Goal: Transaction & Acquisition: Subscribe to service/newsletter

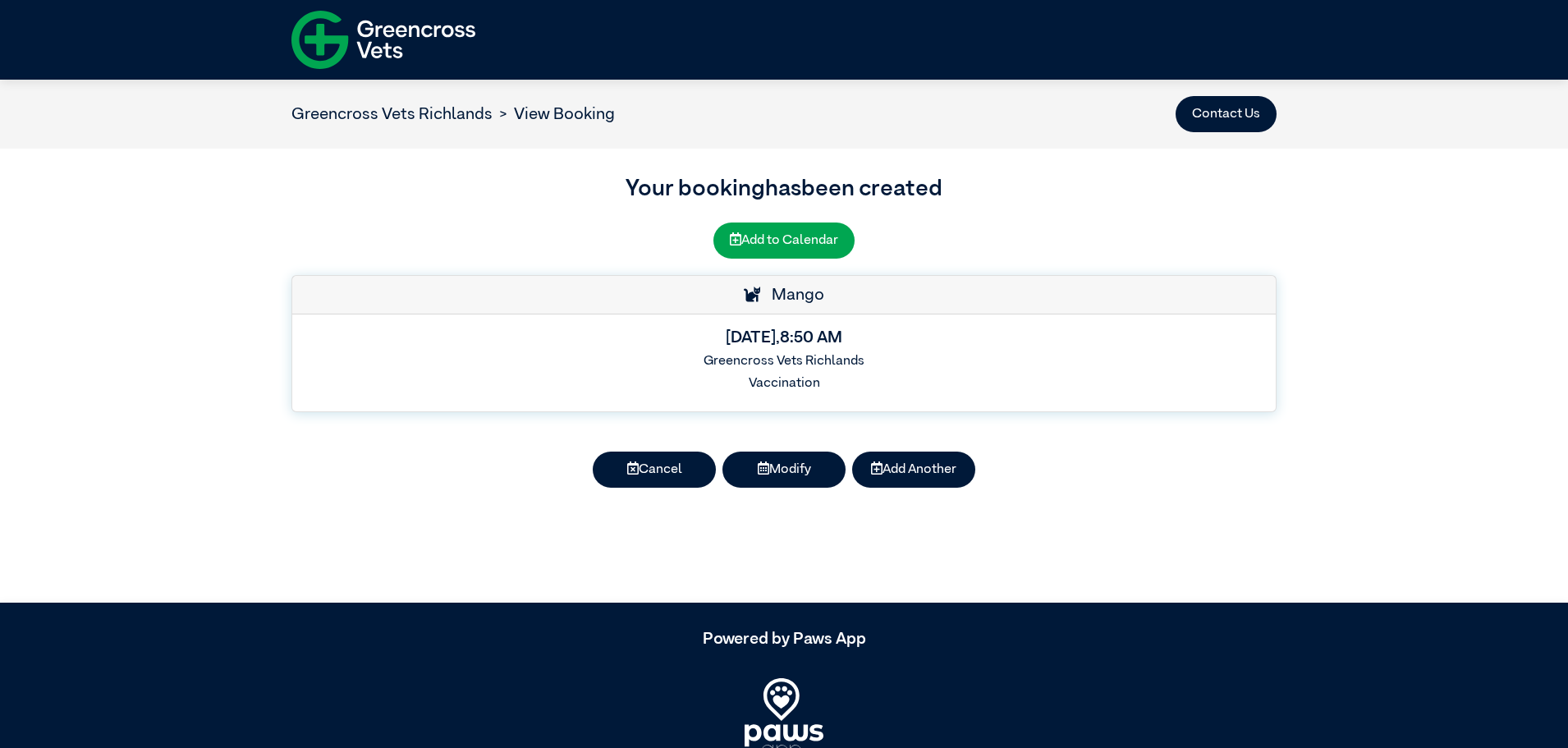
click at [384, 31] on img at bounding box center [383, 40] width 184 height 71
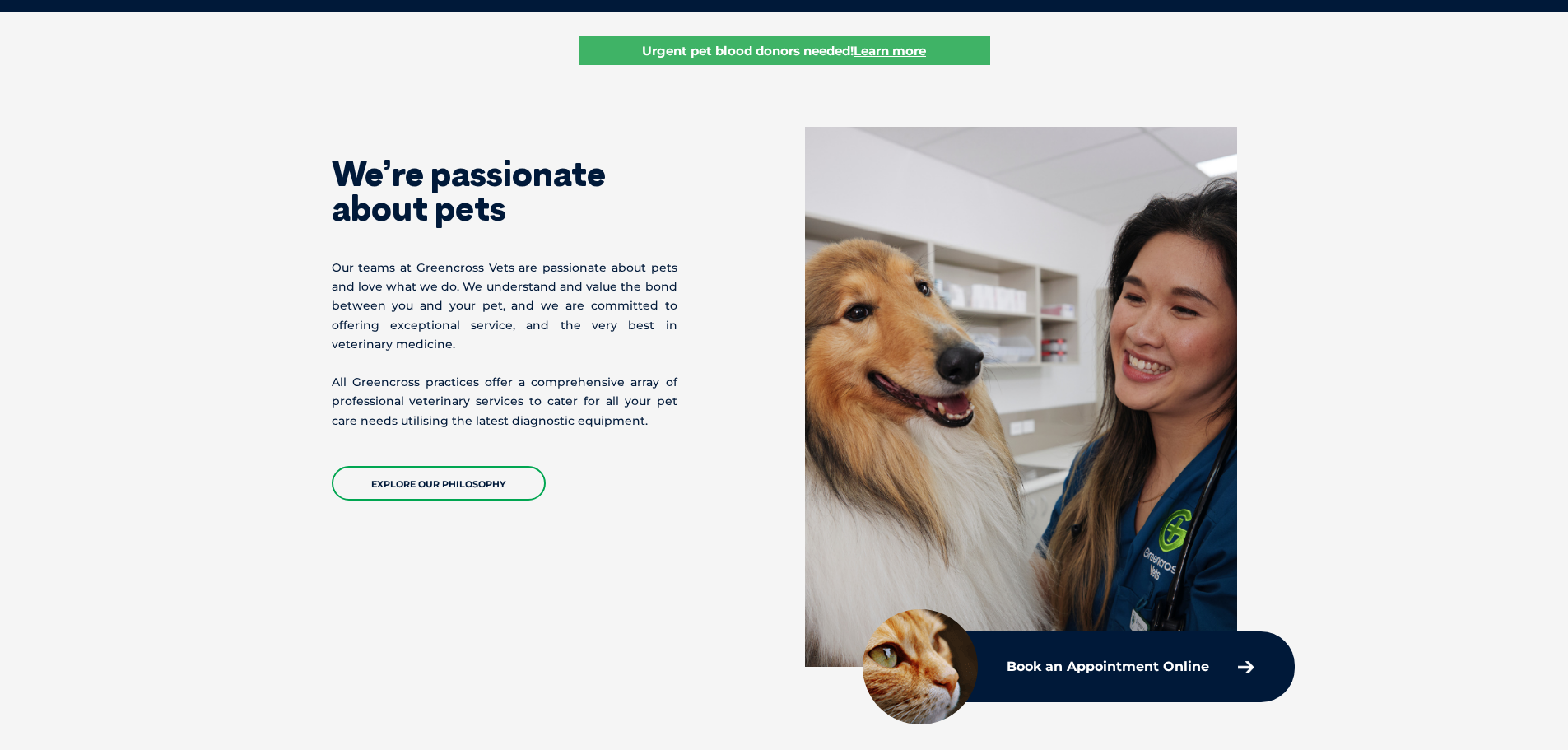
scroll to position [412, 0]
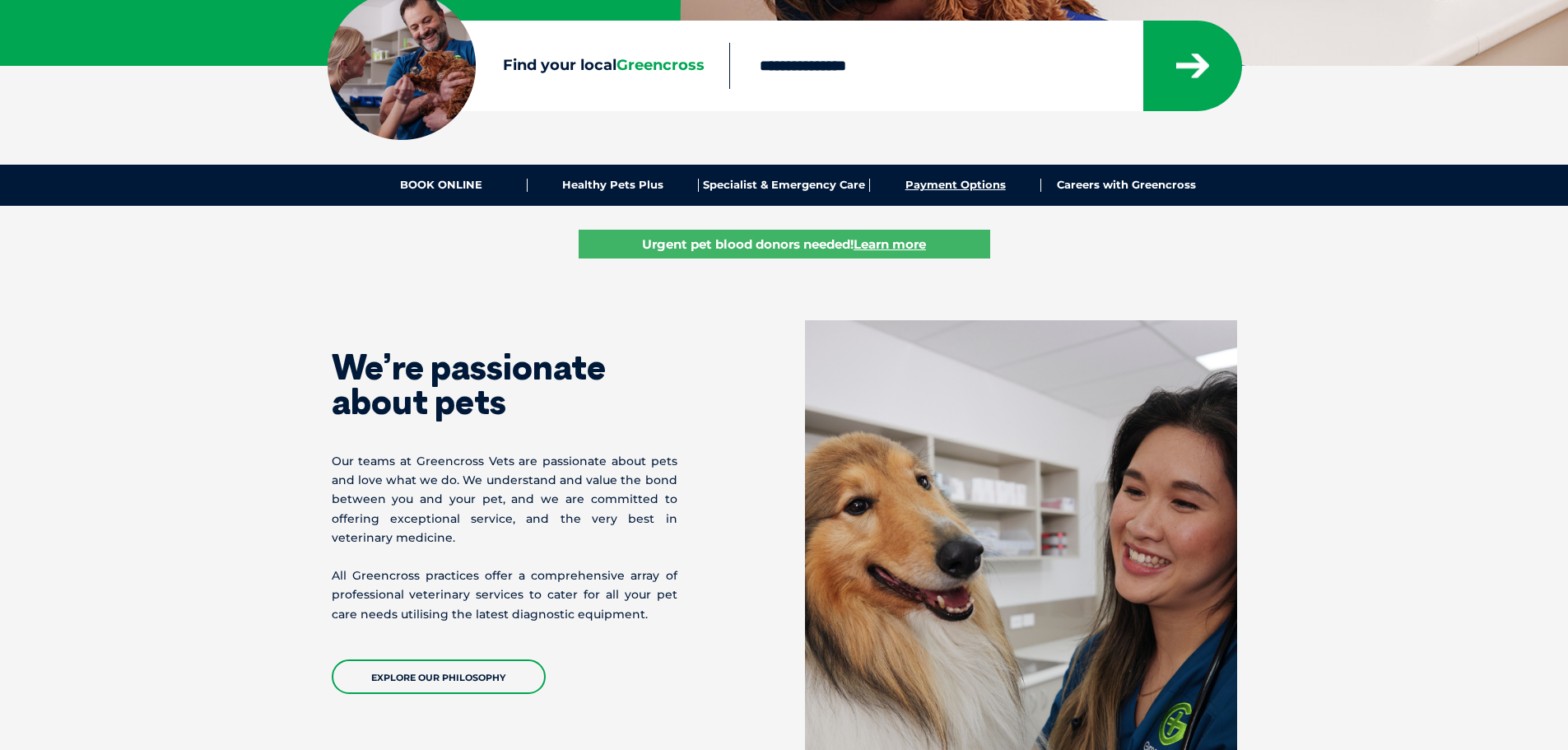
click at [919, 187] on link "Payment Options" at bounding box center [955, 185] width 171 height 13
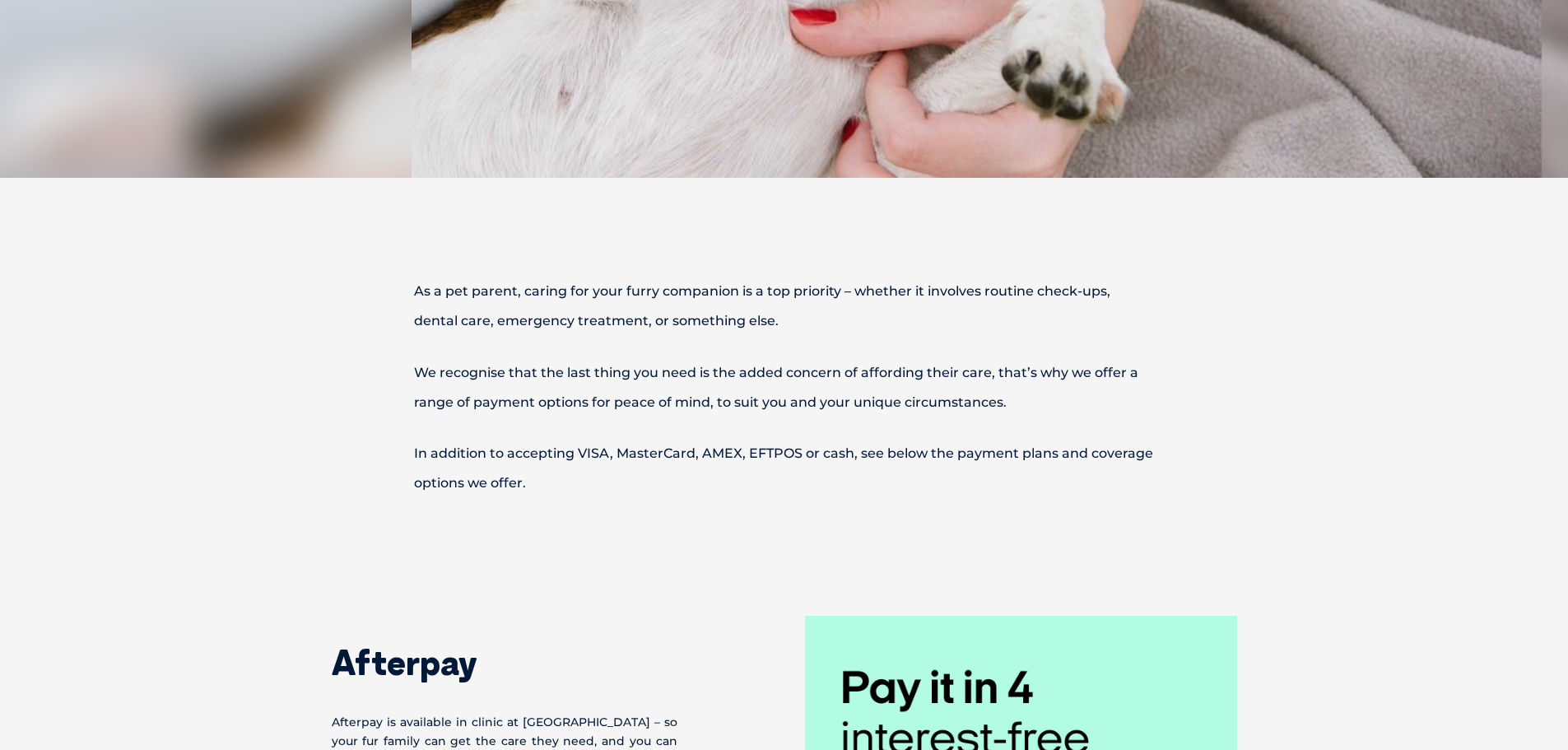
scroll to position [576, 0]
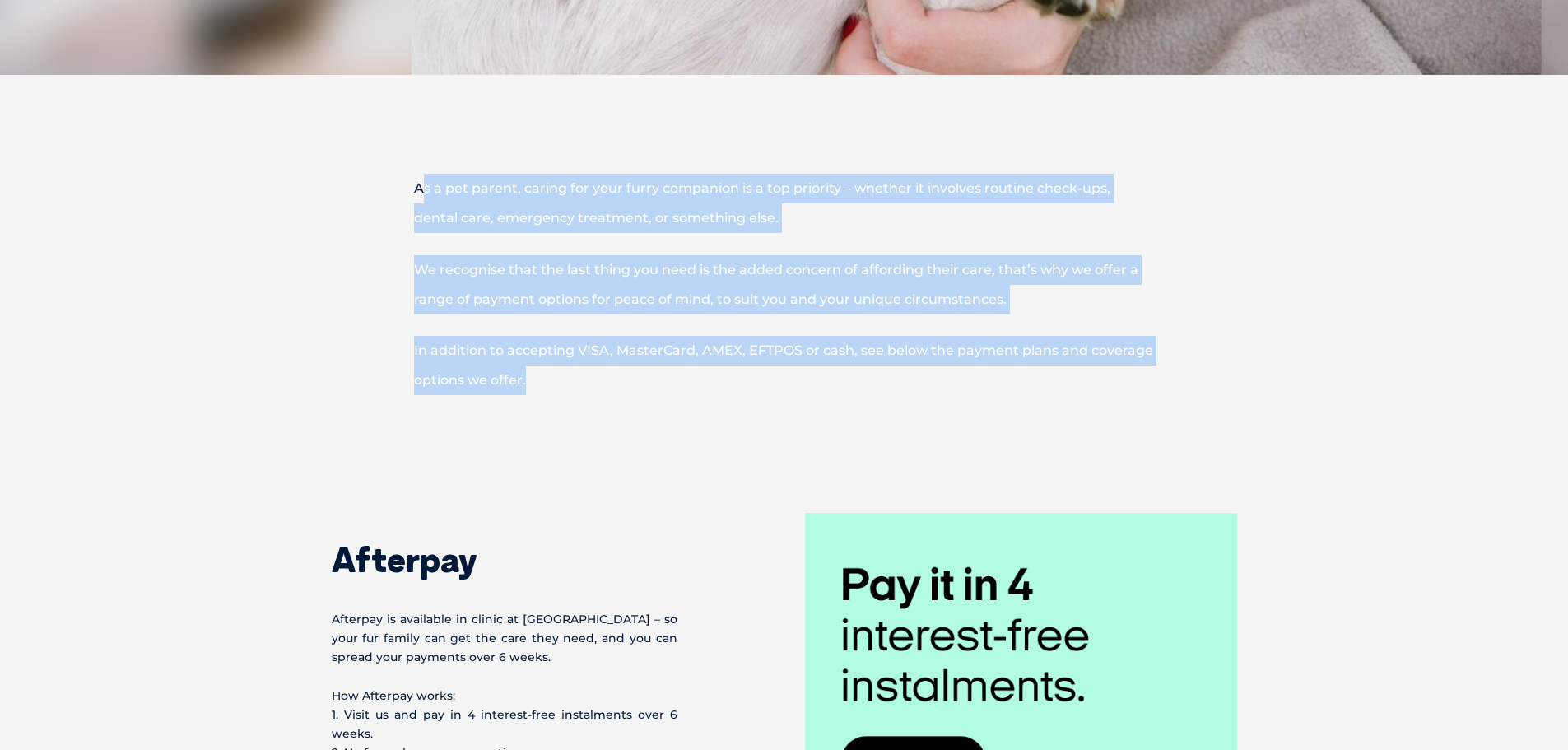
drag, startPoint x: 423, startPoint y: 184, endPoint x: 623, endPoint y: 370, distance: 273.1
click at [623, 370] on div "As a pet parent, caring for your furry companion is a top priority – whether it…" at bounding box center [784, 310] width 889 height 273
click at [623, 370] on p "In addition to accepting VISA, MasterCard, AMEX, EFTPOS or cash, see below the …" at bounding box center [784, 365] width 856 height 59
drag, startPoint x: 623, startPoint y: 370, endPoint x: 408, endPoint y: 140, distance: 314.8
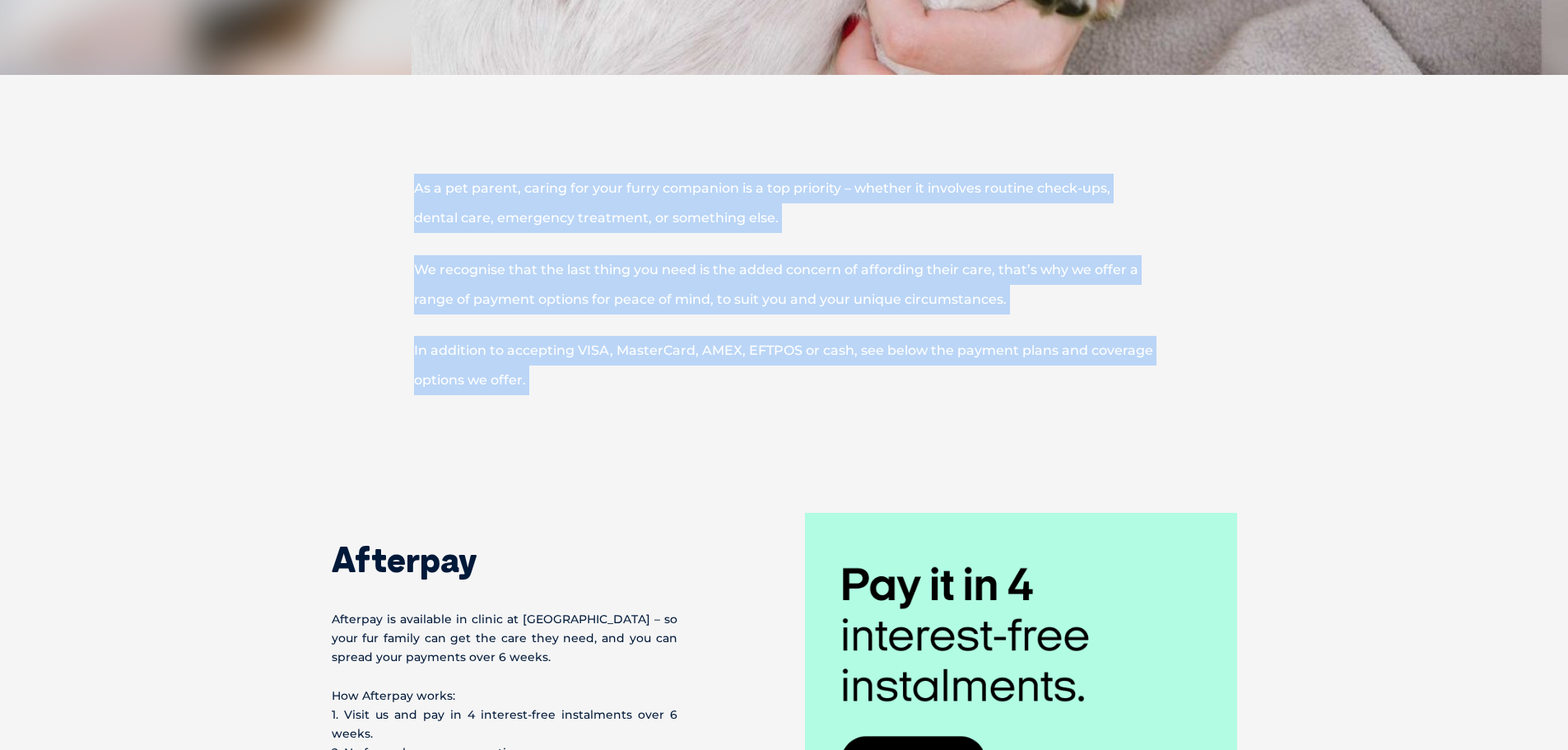
drag, startPoint x: 404, startPoint y: 146, endPoint x: 699, endPoint y: 376, distance: 374.1
click at [699, 376] on p "In addition to accepting VISA, MasterCard, AMEX, EFTPOS or cash, see below the …" at bounding box center [784, 365] width 856 height 59
drag, startPoint x: 699, startPoint y: 376, endPoint x: 450, endPoint y: 181, distance: 316.3
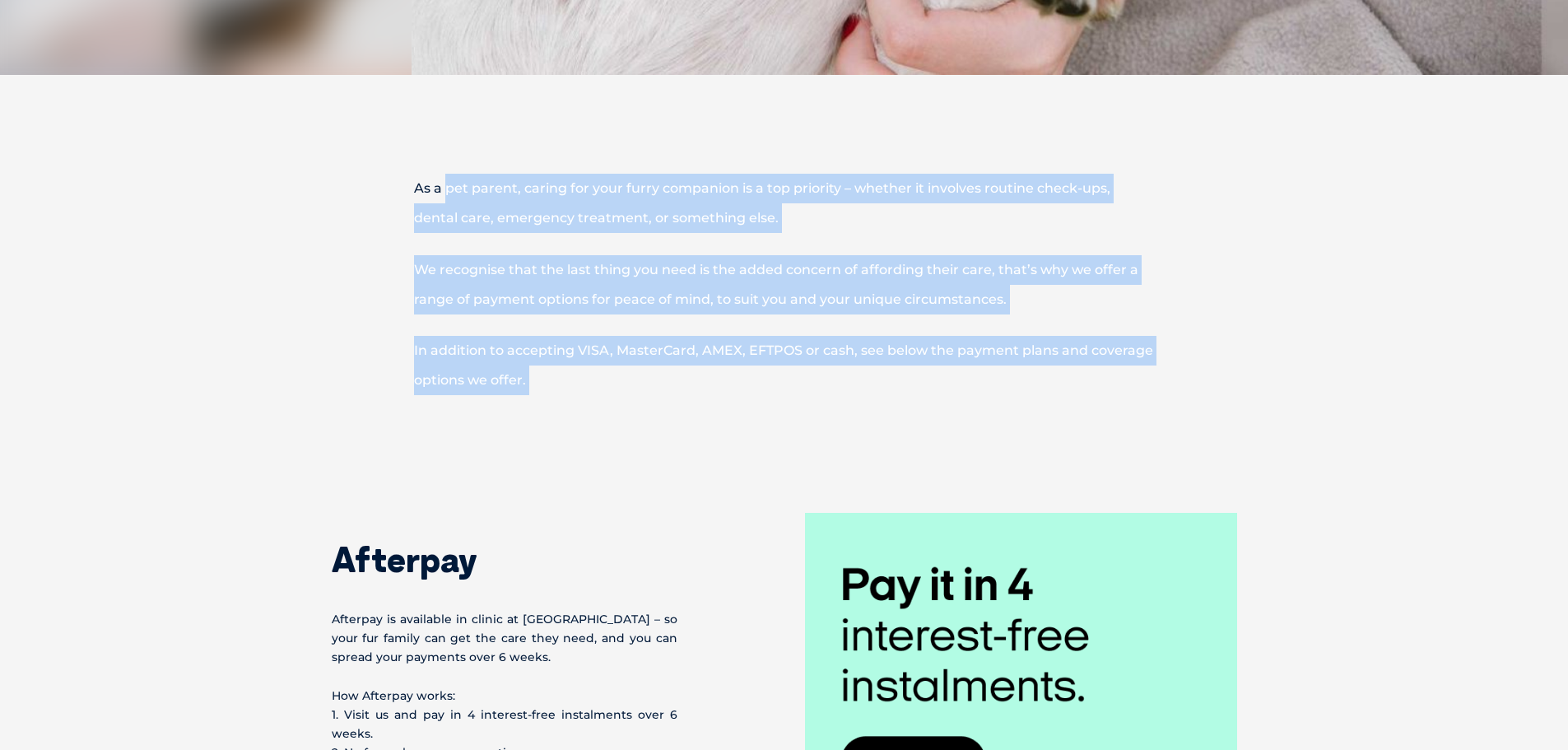
click at [450, 181] on div "As a pet parent, caring for your furry companion is a top priority – whether it…" at bounding box center [784, 310] width 889 height 273
click at [450, 181] on p "As a pet parent, caring for your furry companion is a top priority – whether it…" at bounding box center [784, 203] width 856 height 59
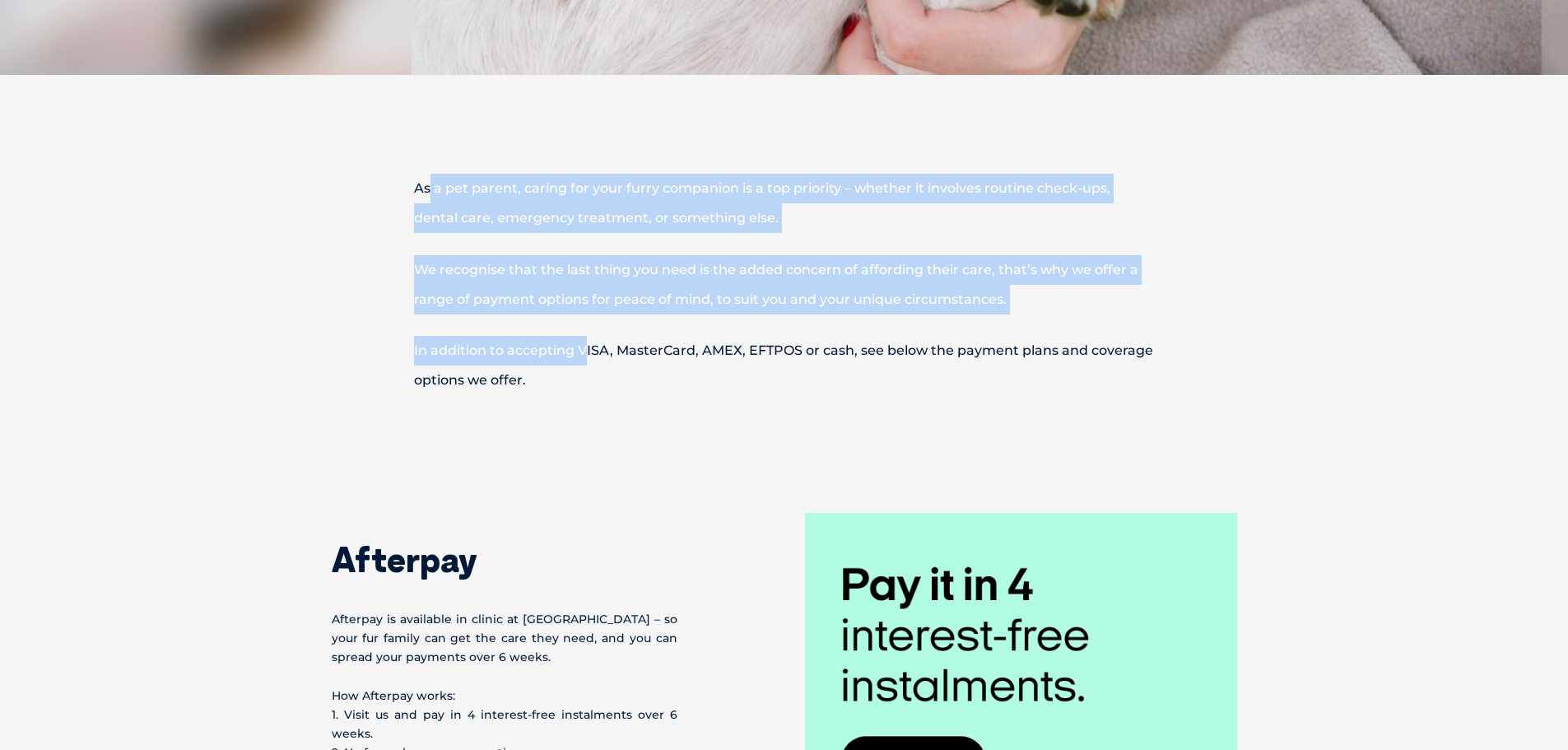
drag, startPoint x: 432, startPoint y: 176, endPoint x: 583, endPoint y: 316, distance: 205.9
click at [583, 316] on div "As a pet parent, caring for your furry companion is a top priority – whether it…" at bounding box center [784, 310] width 889 height 273
click at [584, 316] on div "As a pet parent, caring for your furry companion is a top priority – whether it…" at bounding box center [784, 310] width 889 height 273
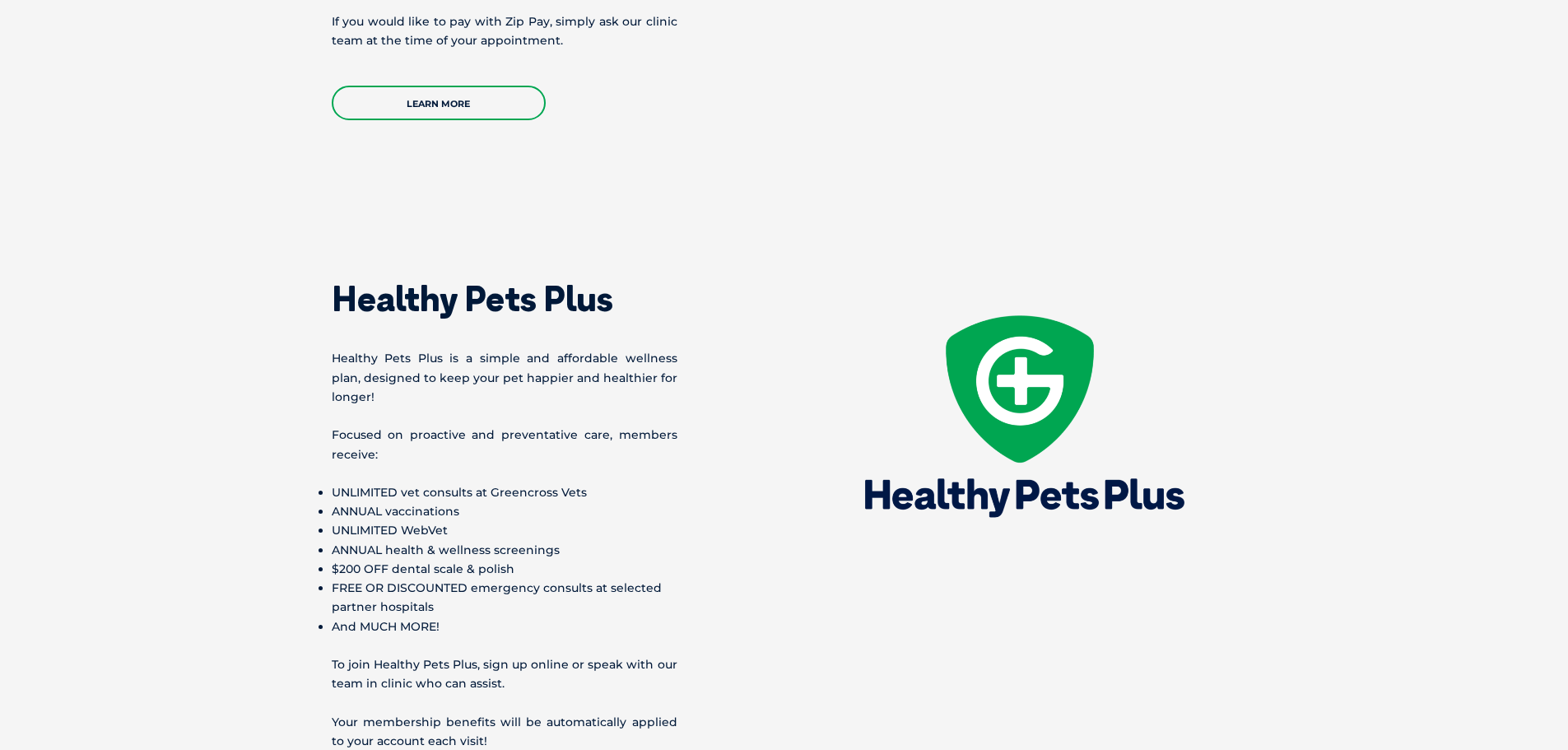
scroll to position [2223, 0]
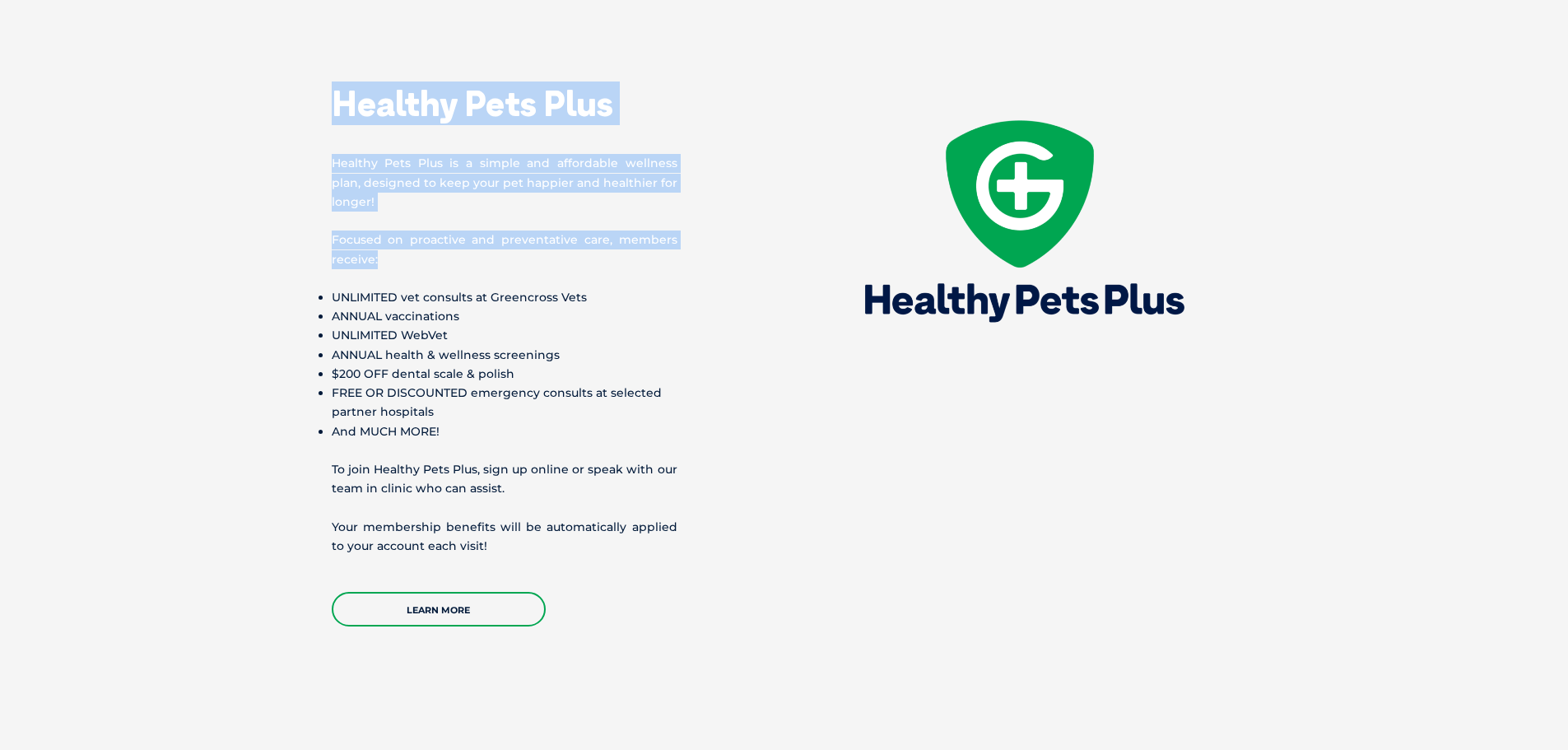
drag, startPoint x: 339, startPoint y: 66, endPoint x: 470, endPoint y: 241, distance: 218.6
click at [470, 241] on div "Healthy Pets Plus Healthy Pets Plus is a simple and affordable wellness plan, d…" at bounding box center [558, 341] width 452 height 569
click at [470, 241] on p "Focused on proactive and preventative care, members receive:" at bounding box center [505, 250] width 345 height 38
drag, startPoint x: 470, startPoint y: 241, endPoint x: 323, endPoint y: 90, distance: 210.7
click at [323, 90] on div "Healthy Pets Plus Healthy Pets Plus is a simple and affordable wellness plan, d…" at bounding box center [784, 341] width 938 height 569
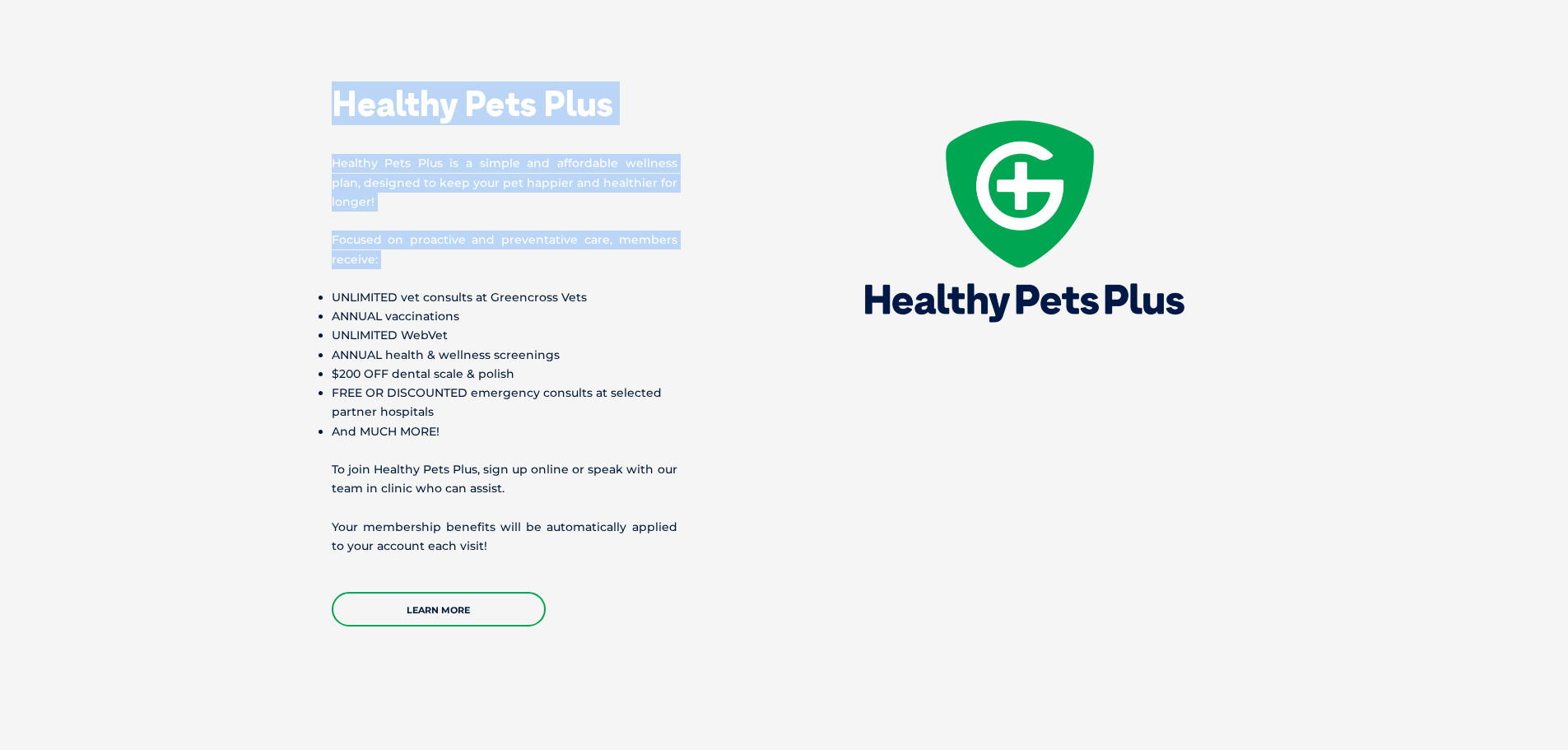
click at [323, 90] on div "Healthy Pets Plus Healthy Pets Plus is a simple and affordable wellness plan, d…" at bounding box center [784, 341] width 938 height 569
drag, startPoint x: 323, startPoint y: 74, endPoint x: 437, endPoint y: 245, distance: 205.5
click at [437, 245] on div "Healthy Pets Plus Healthy Pets Plus is a simple and affordable wellness plan, d…" at bounding box center [784, 341] width 938 height 569
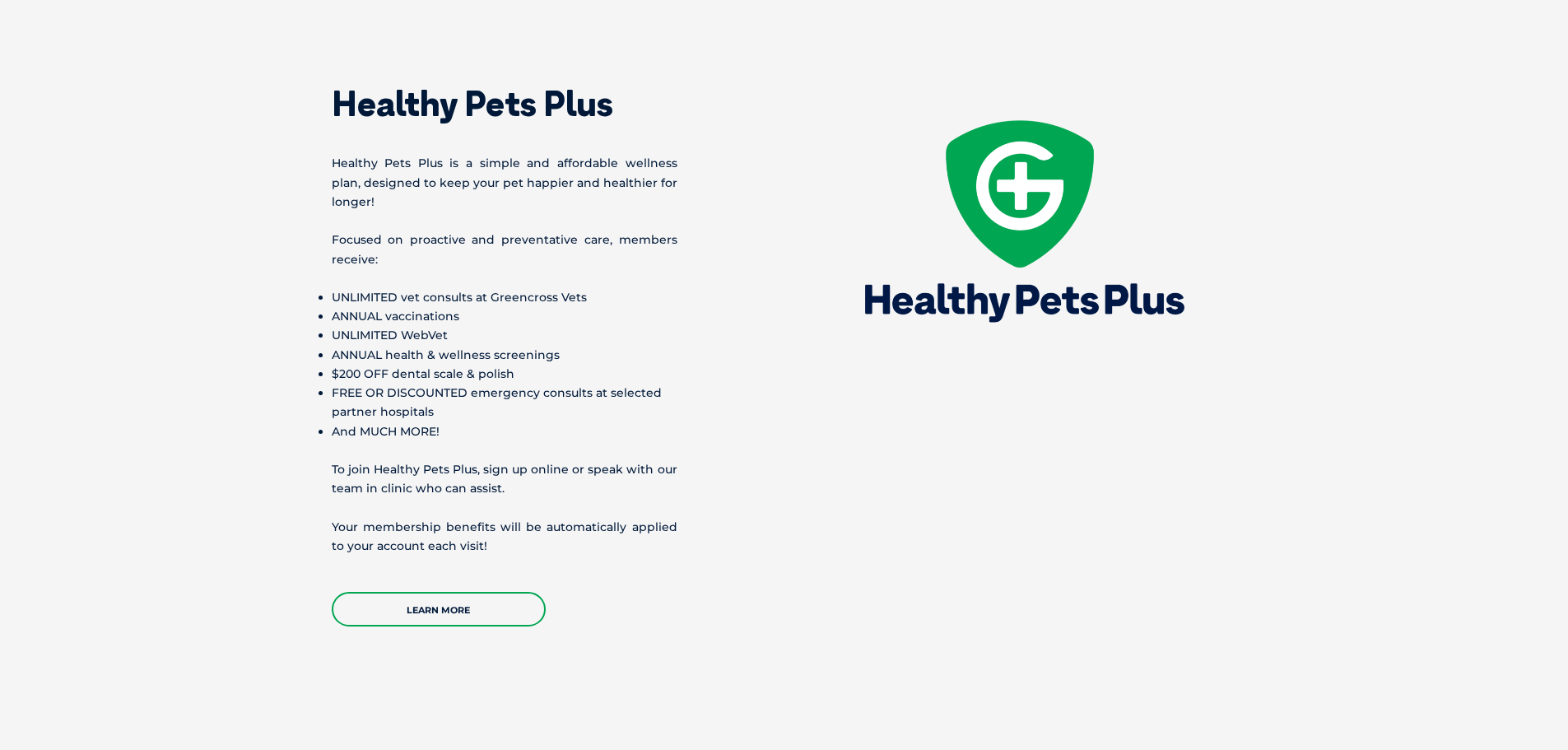
click at [482, 346] on li "ANNUAL health & wellness screenings" at bounding box center [505, 355] width 345 height 19
click at [473, 592] on link "Learn More" at bounding box center [439, 610] width 214 height 35
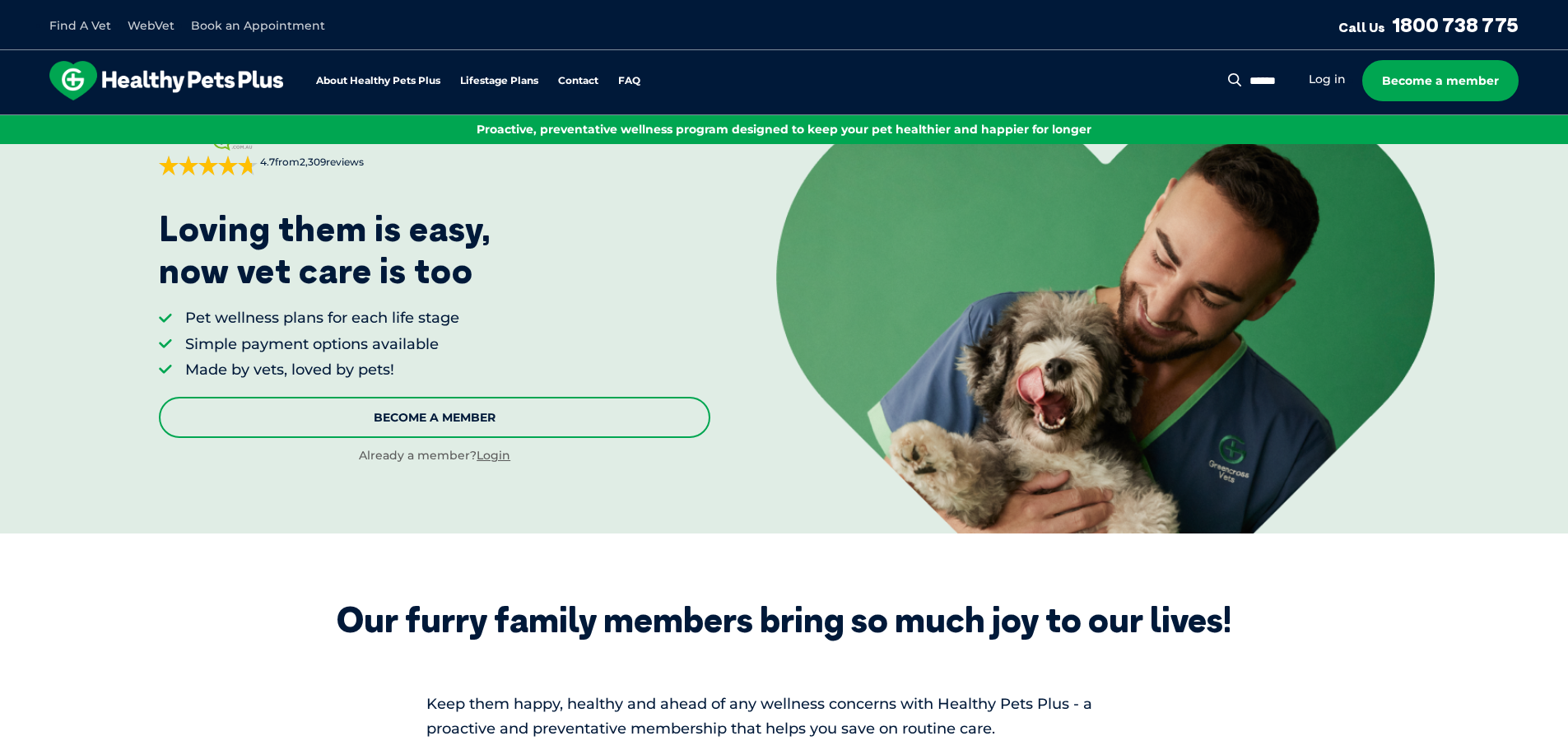
click at [491, 424] on link "Become A Member" at bounding box center [434, 418] width 551 height 42
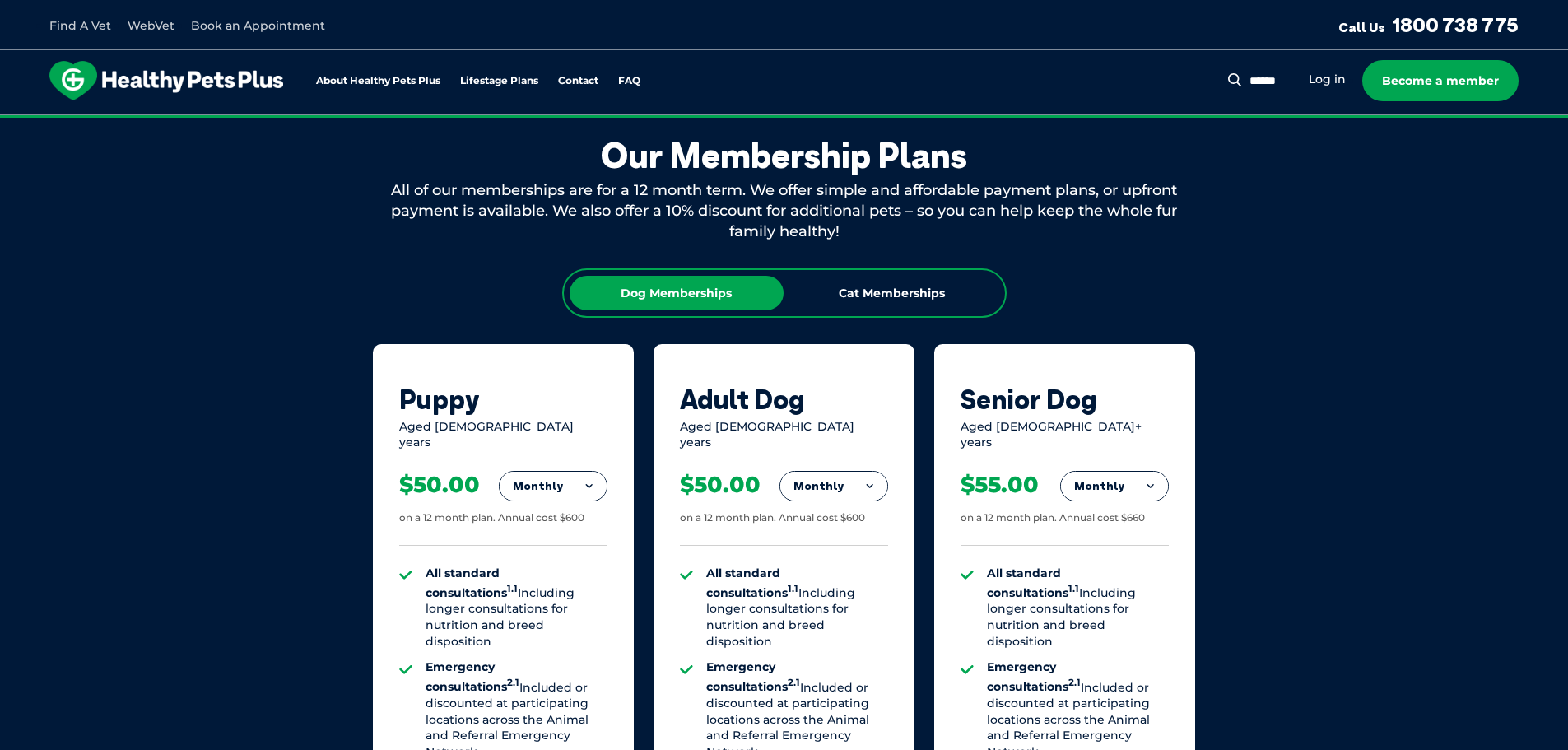
scroll to position [780, 0]
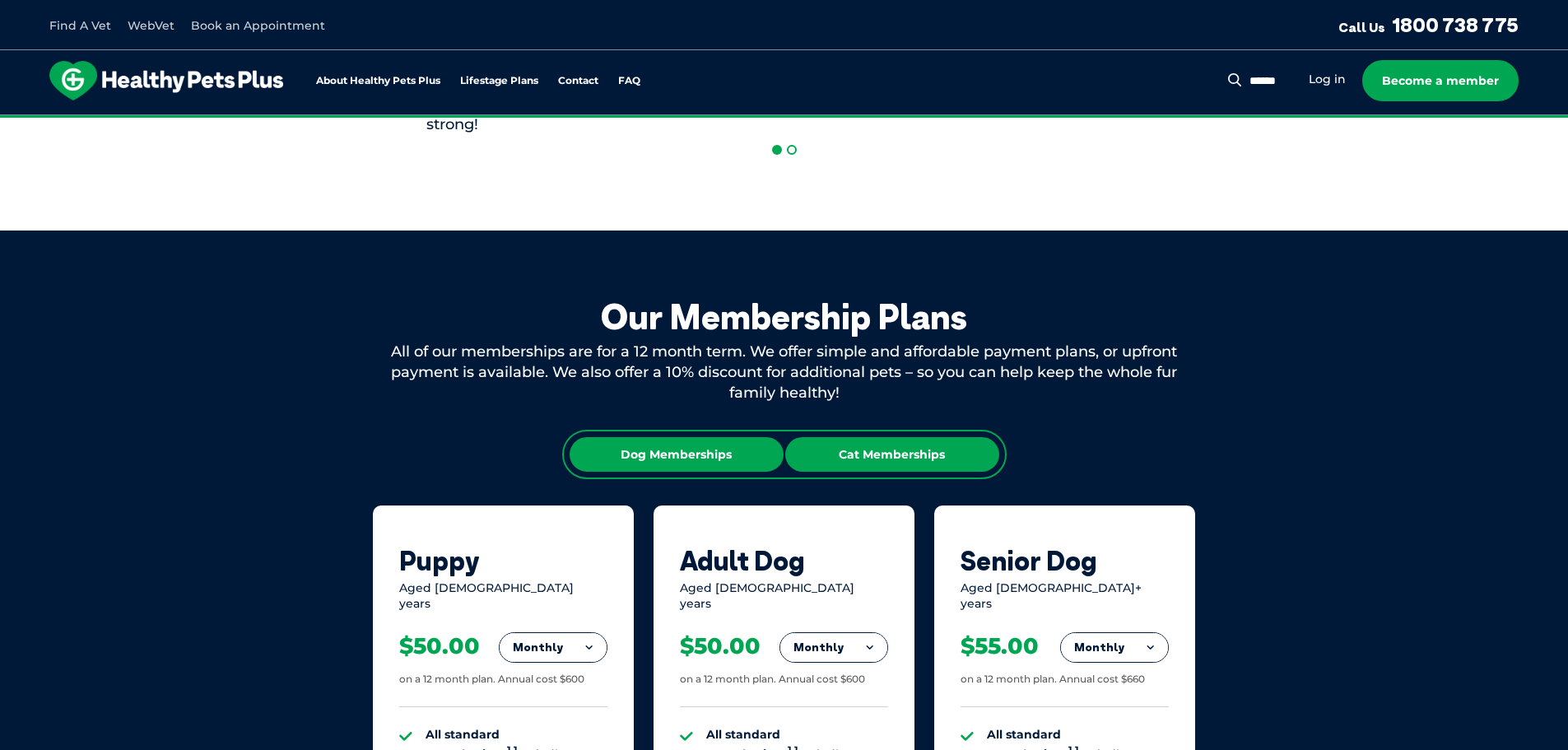
click at [896, 444] on div "Cat Memberships" at bounding box center [892, 454] width 214 height 35
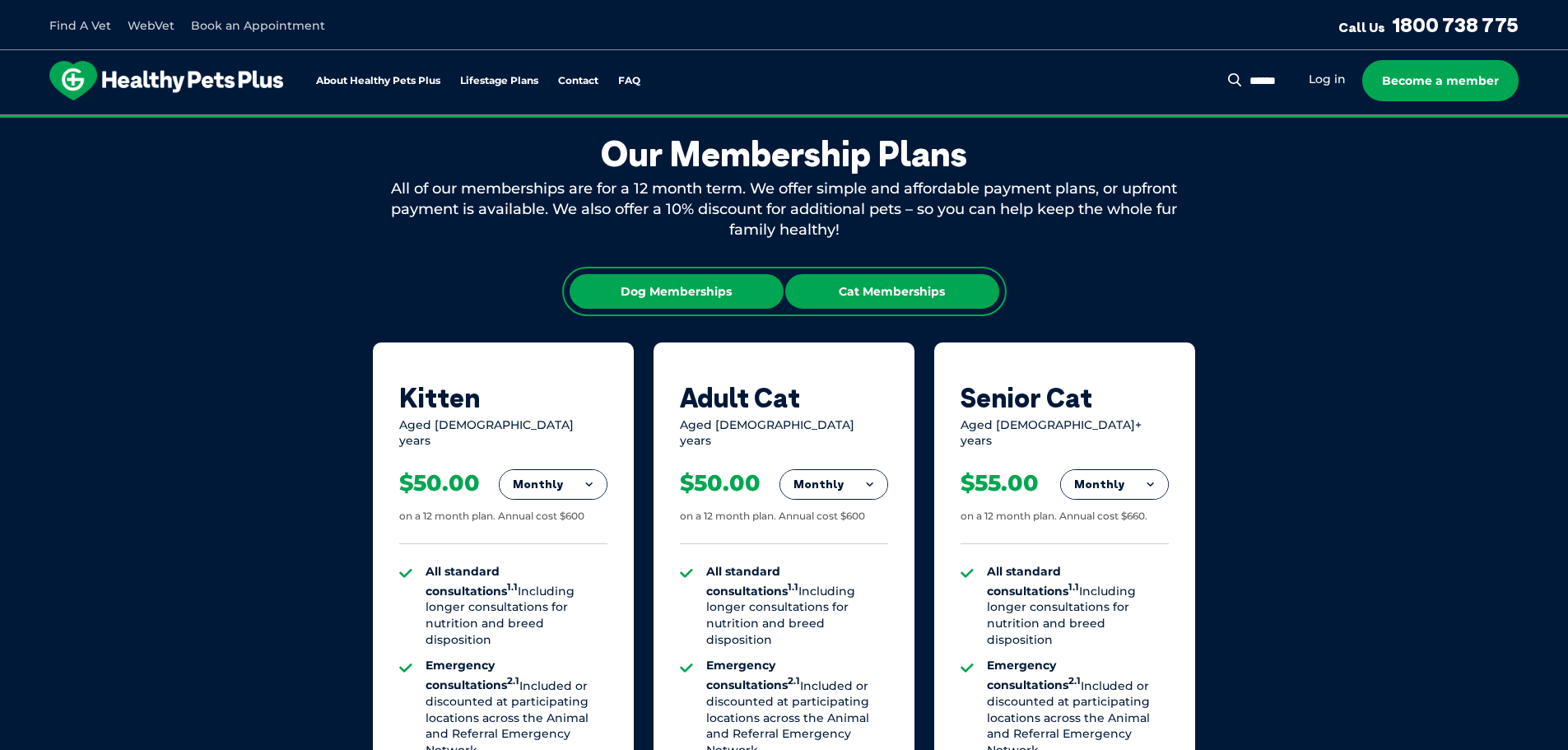
scroll to position [1110, 0]
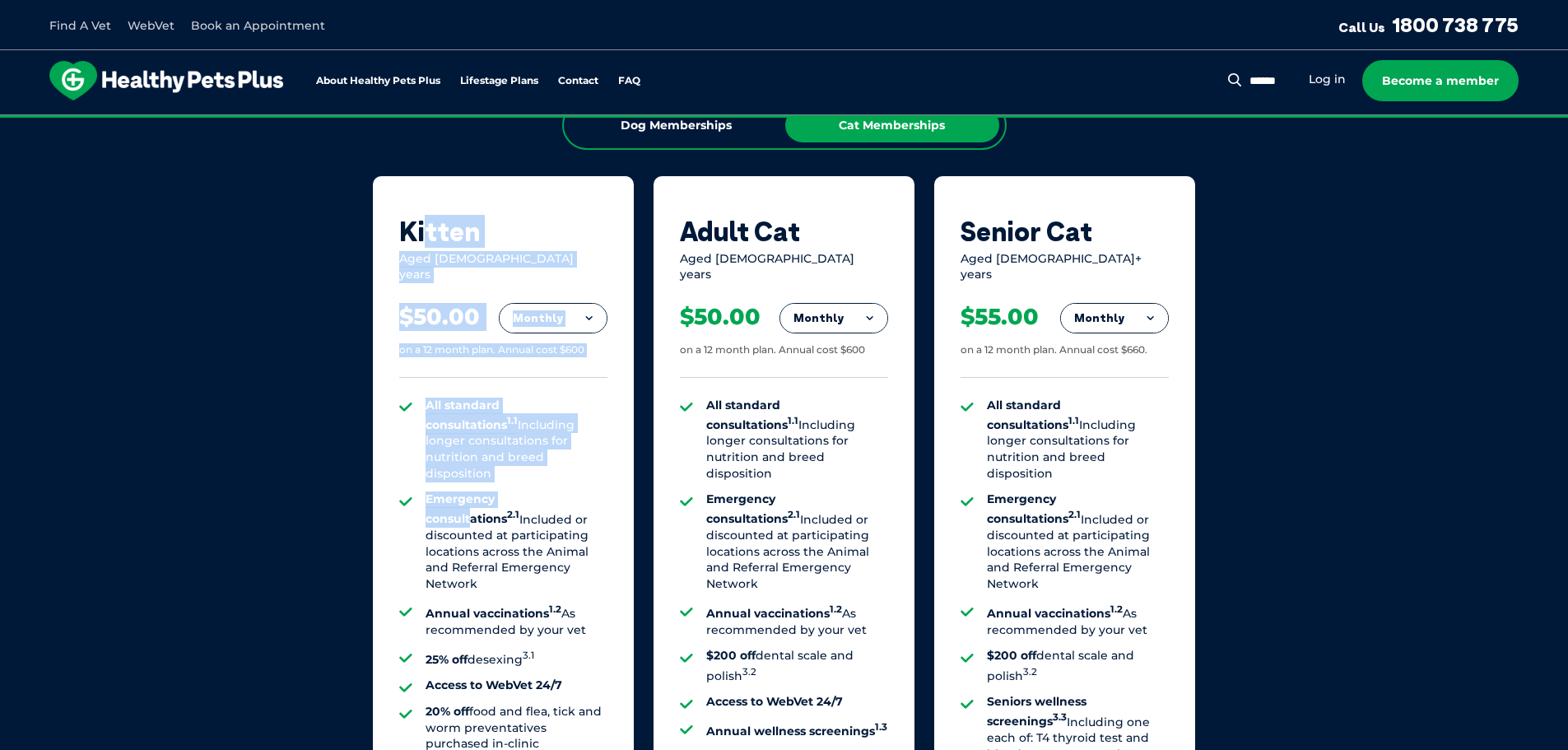
drag, startPoint x: 429, startPoint y: 235, endPoint x: 545, endPoint y: 455, distance: 248.7
click at [545, 455] on div "Kitten Aged 0-1 years Monthly Fortnightly Monthly Yearly $23.08 on a 12 month p…" at bounding box center [503, 581] width 261 height 811
click at [545, 455] on ul "All standard consultations 1.1 Including longer consultations for nutrition and…" at bounding box center [503, 617] width 208 height 439
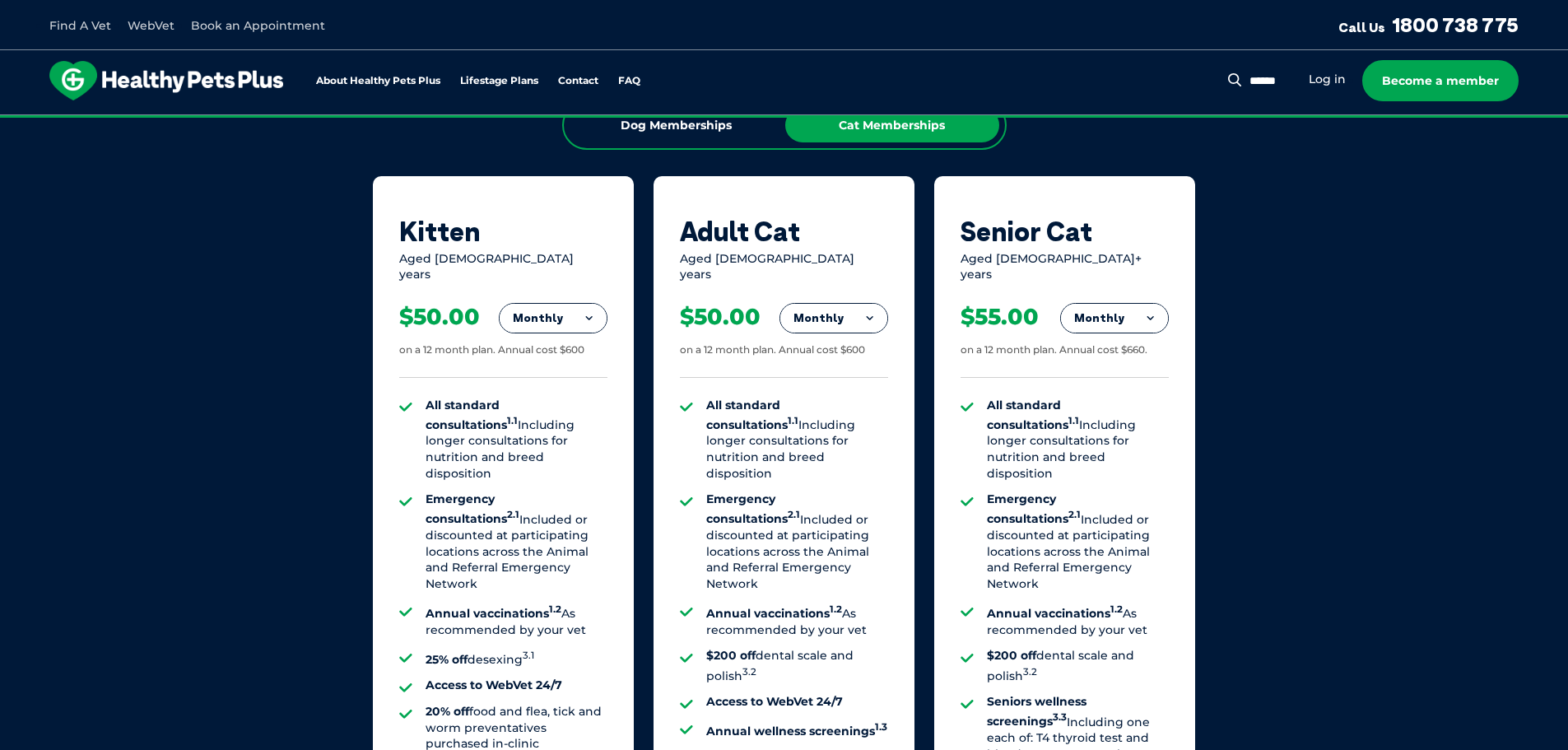
click at [582, 304] on button "Monthly" at bounding box center [553, 319] width 107 height 30
click at [563, 346] on li "Fortnightly" at bounding box center [553, 353] width 107 height 40
click at [552, 315] on button "Fortnightly" at bounding box center [549, 319] width 116 height 30
click at [581, 416] on li "Yearly" at bounding box center [549, 431] width 116 height 39
click at [553, 313] on button "Yearly" at bounding box center [553, 319] width 107 height 30
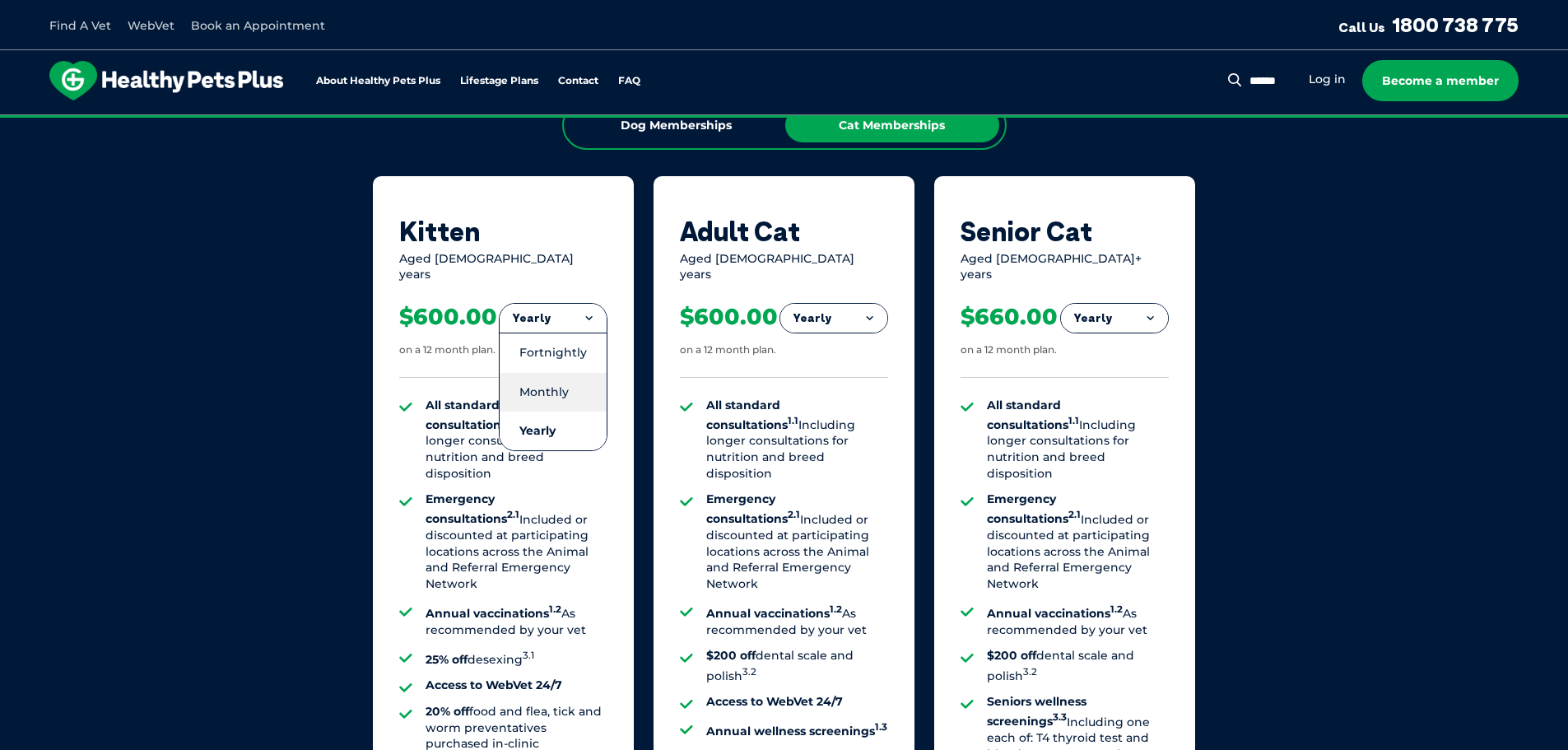
click at [558, 374] on li "Monthly" at bounding box center [553, 392] width 107 height 39
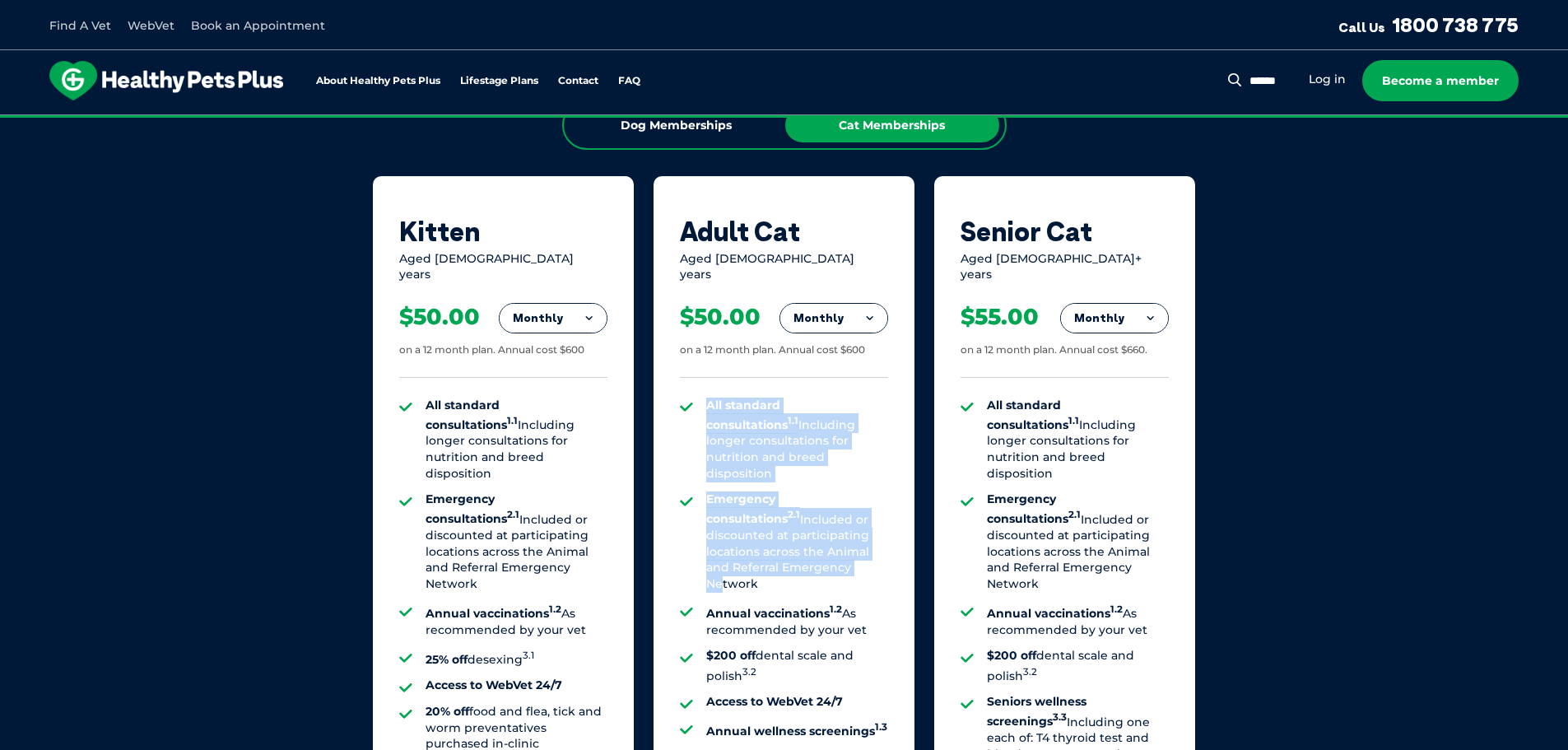
drag, startPoint x: 711, startPoint y: 393, endPoint x: 788, endPoint y: 538, distance: 164.2
click at [788, 538] on ul "All standard consultations 1.1 Including longer consultations for nutrition and…" at bounding box center [784, 619] width 208 height 443
click at [788, 538] on li "Emergency consultations 2.1 Included or discounted at participating locations a…" at bounding box center [797, 542] width 182 height 100
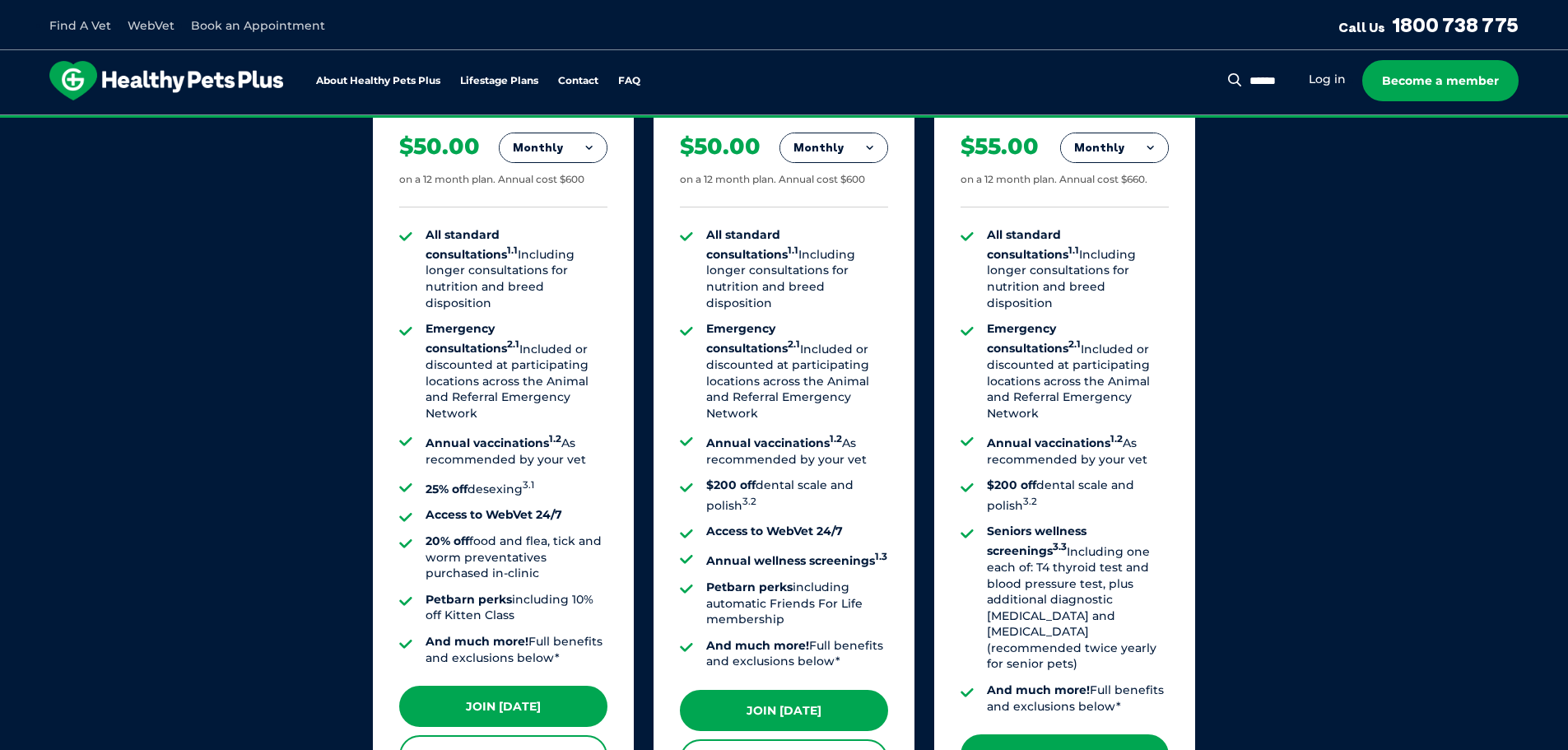
scroll to position [1192, 0]
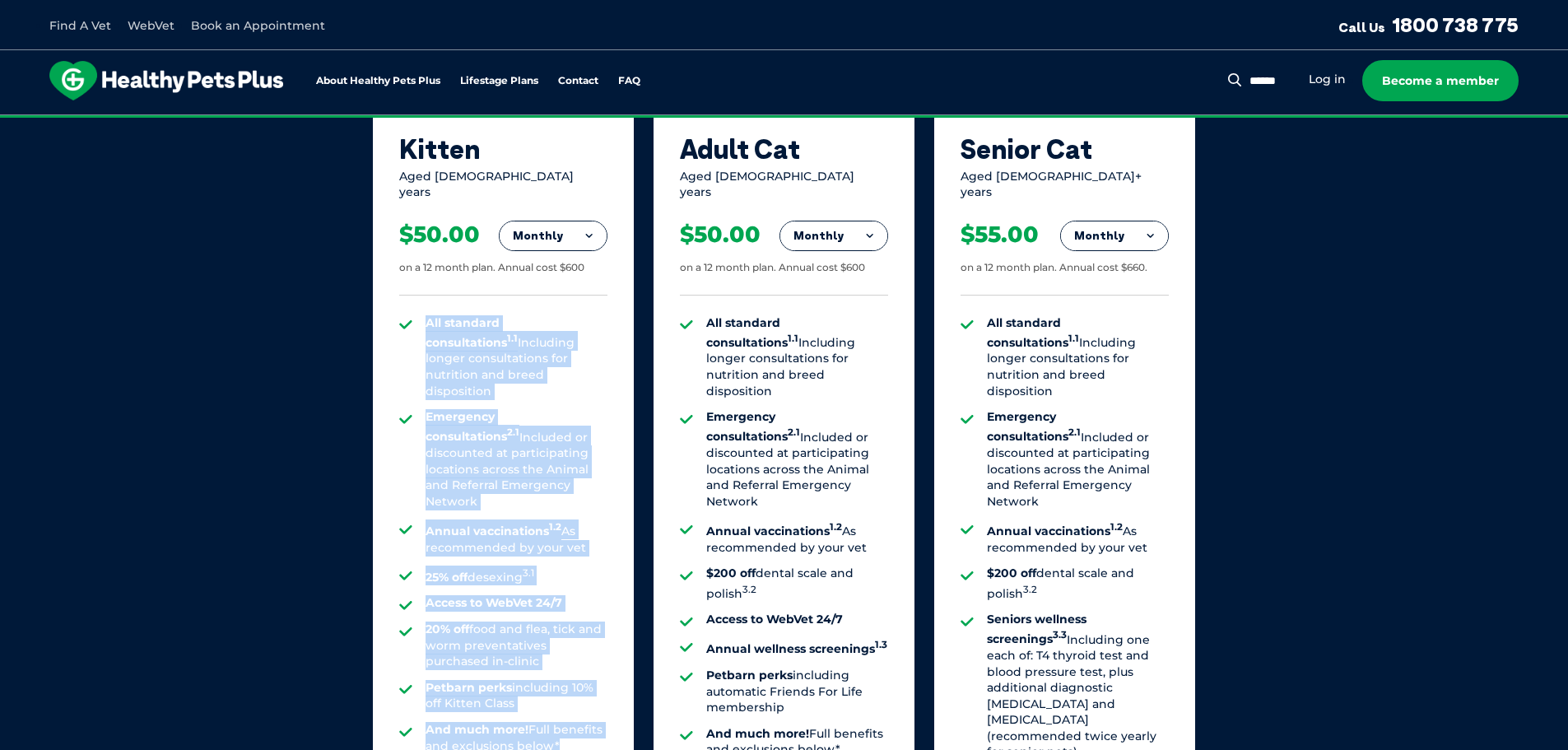
drag, startPoint x: 573, startPoint y: 703, endPoint x: 418, endPoint y: 308, distance: 424.3
click at [418, 316] on ul "All standard consultations 1.1 Including longer consultations for nutrition and…" at bounding box center [503, 535] width 208 height 439
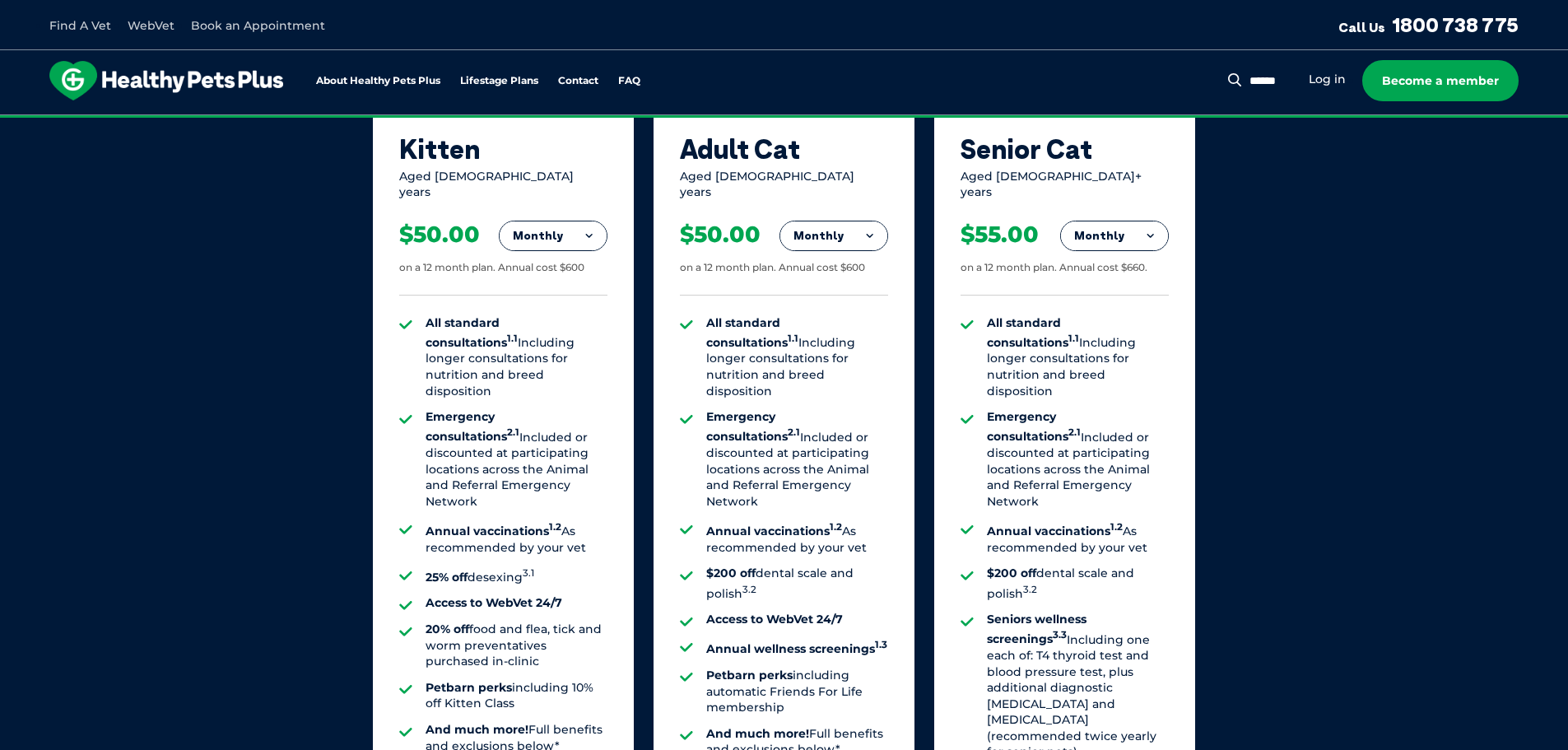
drag, startPoint x: 418, startPoint y: 308, endPoint x: 521, endPoint y: 365, distance: 117.7
click at [521, 365] on ul "All standard consultations 1.1 Including longer consultations for nutrition and…" at bounding box center [503, 535] width 208 height 439
click at [521, 365] on li "All standard consultations 1.1 Including longer consultations for nutrition and…" at bounding box center [516, 358] width 182 height 85
drag, startPoint x: 586, startPoint y: 502, endPoint x: 420, endPoint y: 317, distance: 248.6
click at [420, 318] on ul "All standard consultations 1.1 Including longer consultations for nutrition and…" at bounding box center [503, 535] width 208 height 439
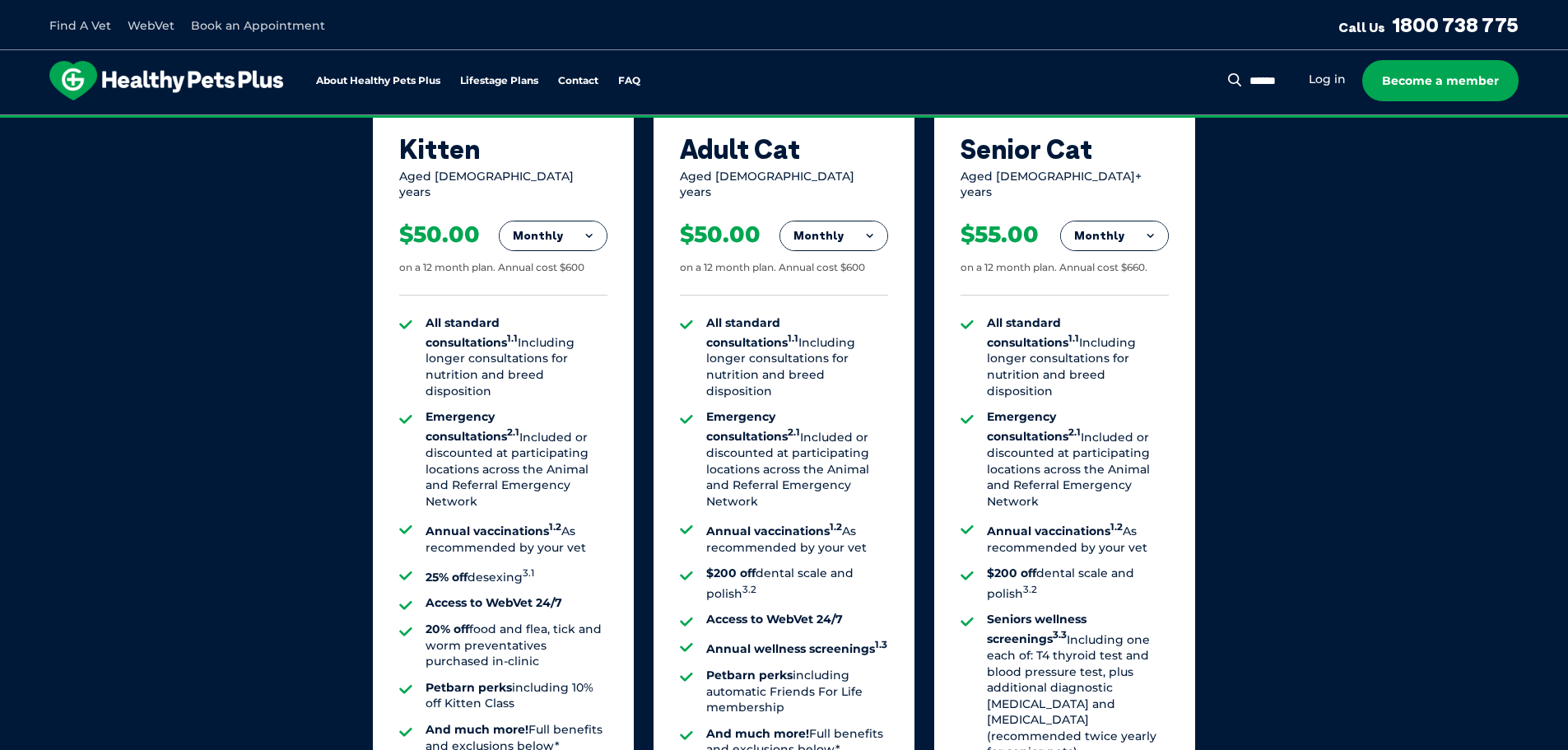
click at [422, 316] on ul "All standard consultations 1.1 Including longer consultations for nutrition and…" at bounding box center [503, 535] width 208 height 439
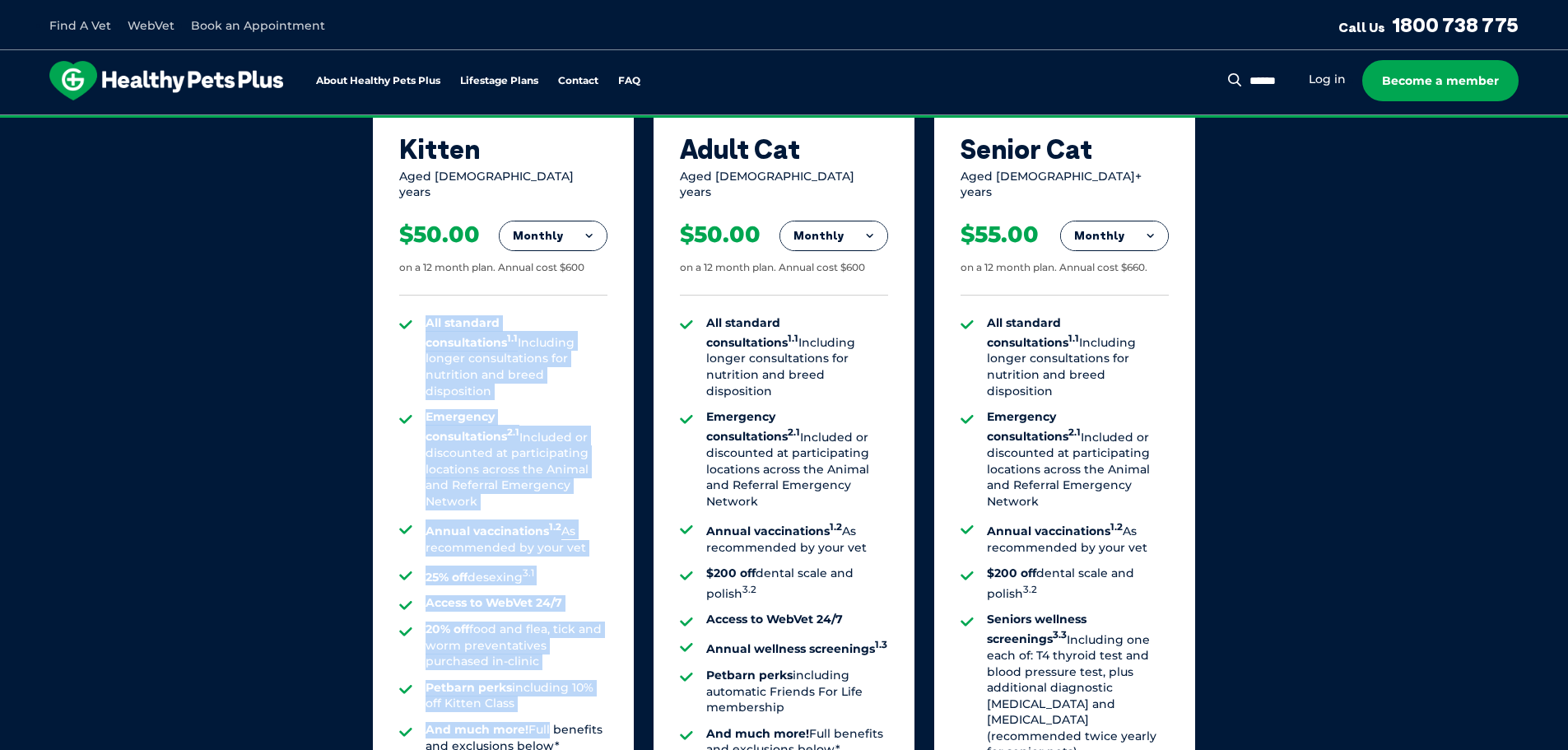
drag, startPoint x: 423, startPoint y: 309, endPoint x: 559, endPoint y: 693, distance: 407.4
click at [557, 692] on ul "All standard consultations 1.1 Including longer consultations for nutrition and…" at bounding box center [503, 535] width 208 height 439
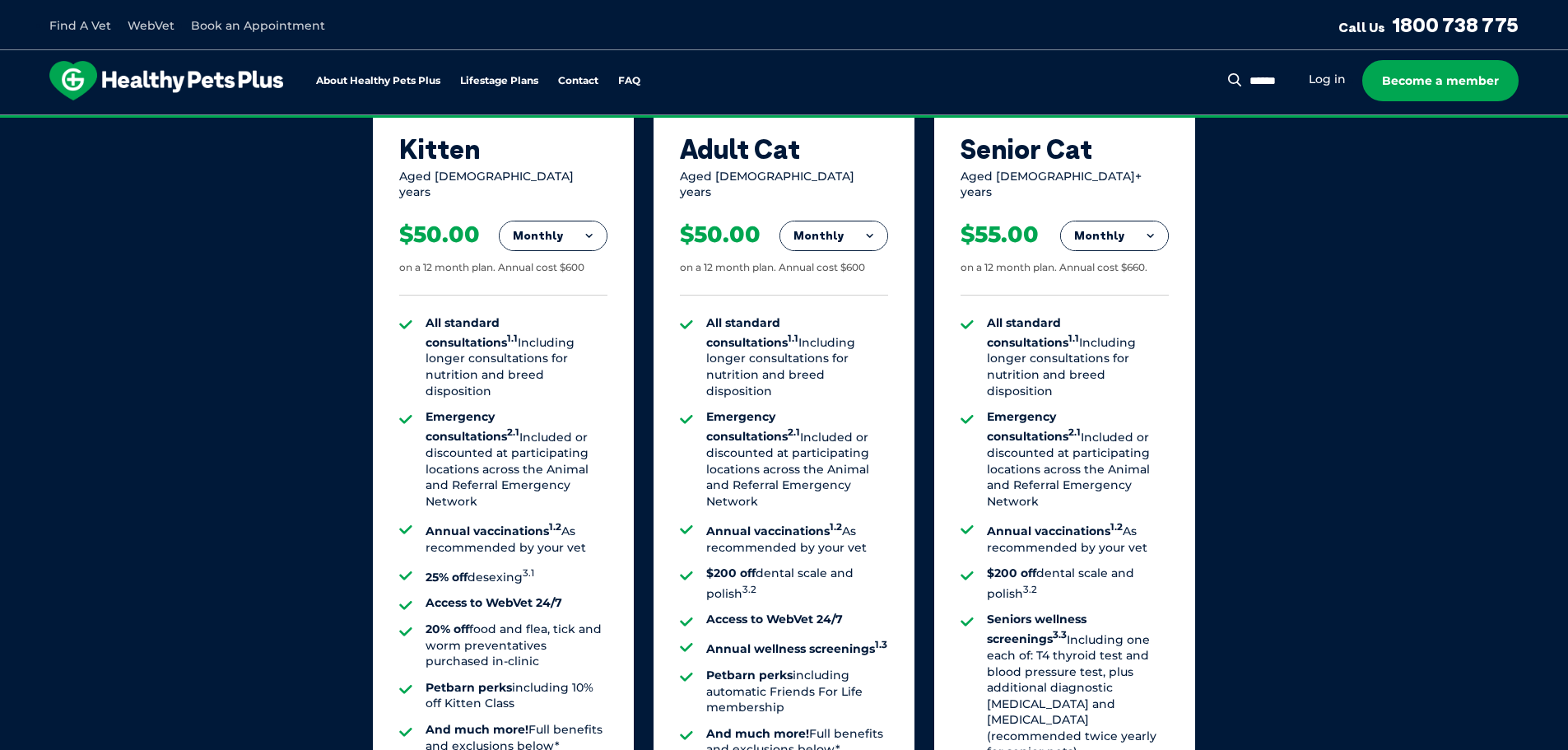
click at [560, 723] on li "And much more! Full benefits and exclusions below*" at bounding box center [516, 738] width 182 height 32
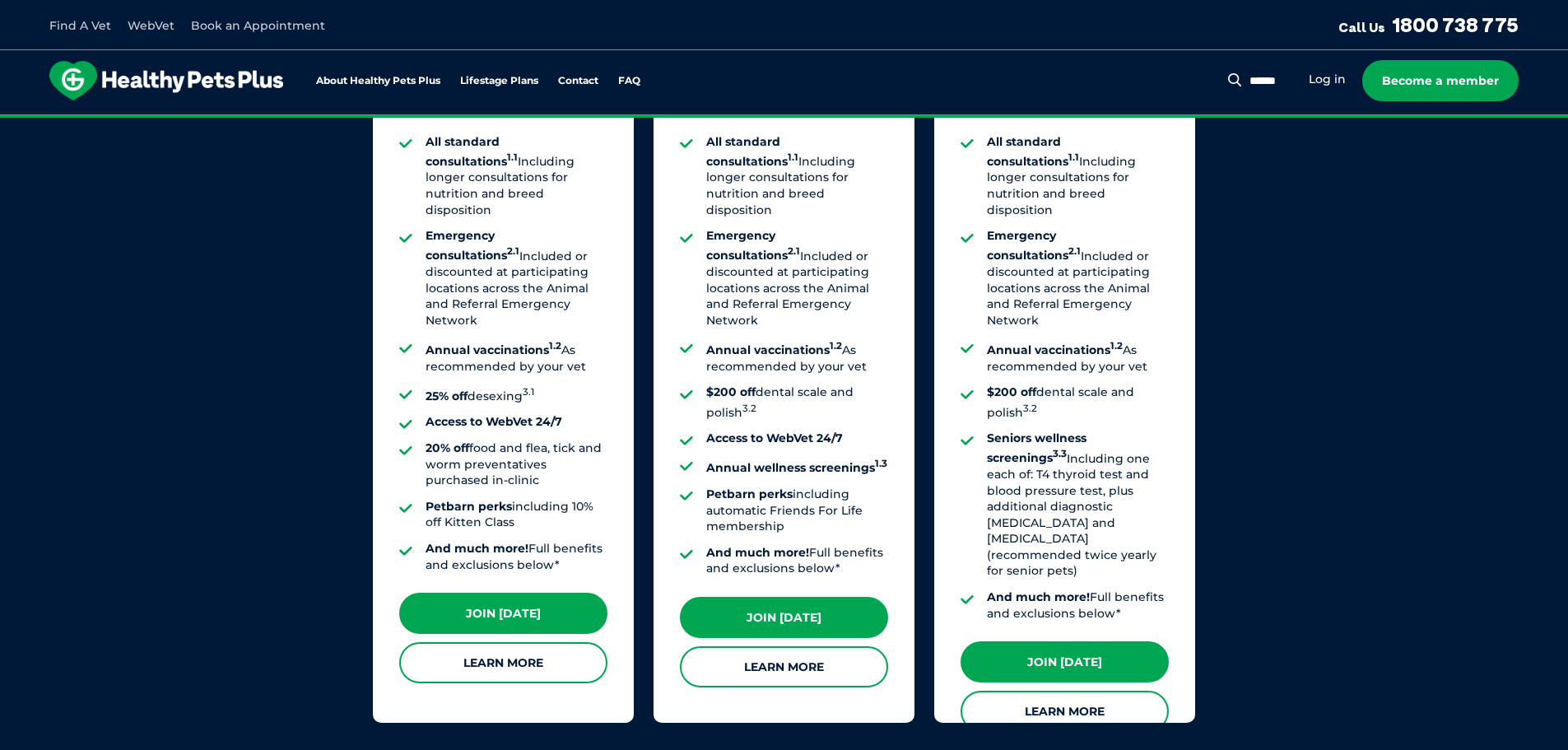
scroll to position [1521, 0]
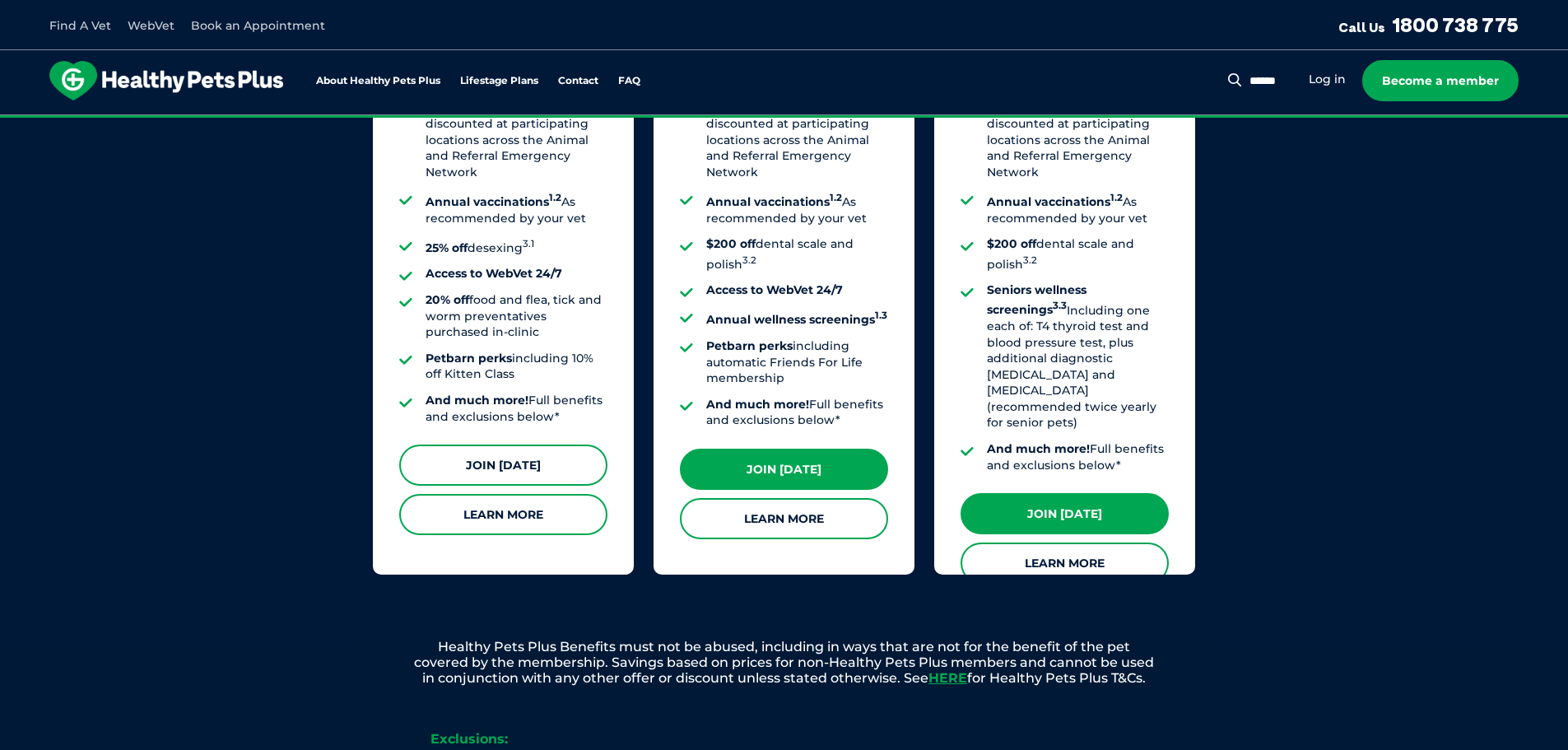
click at [515, 456] on link "Join Today" at bounding box center [503, 465] width 208 height 42
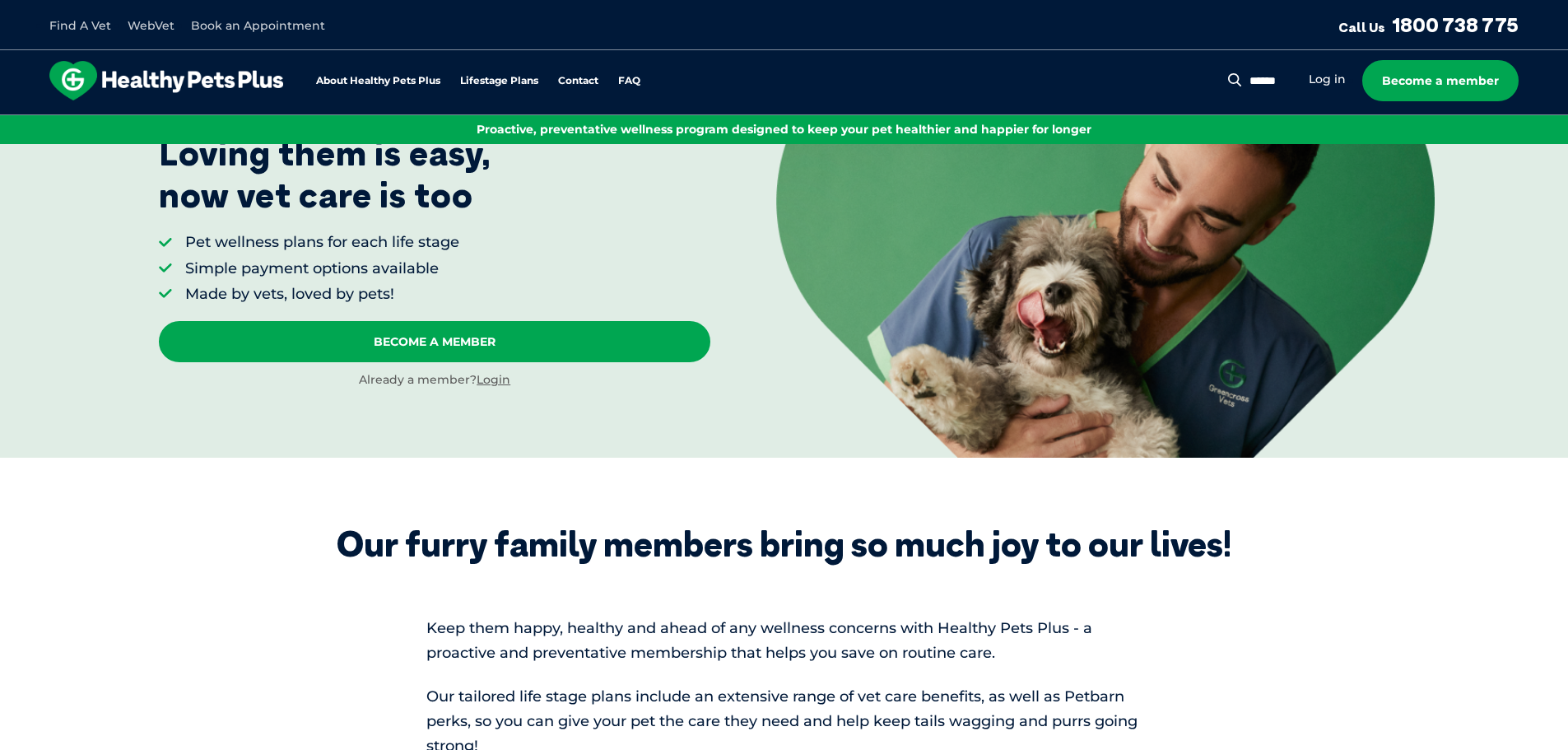
scroll to position [0, 0]
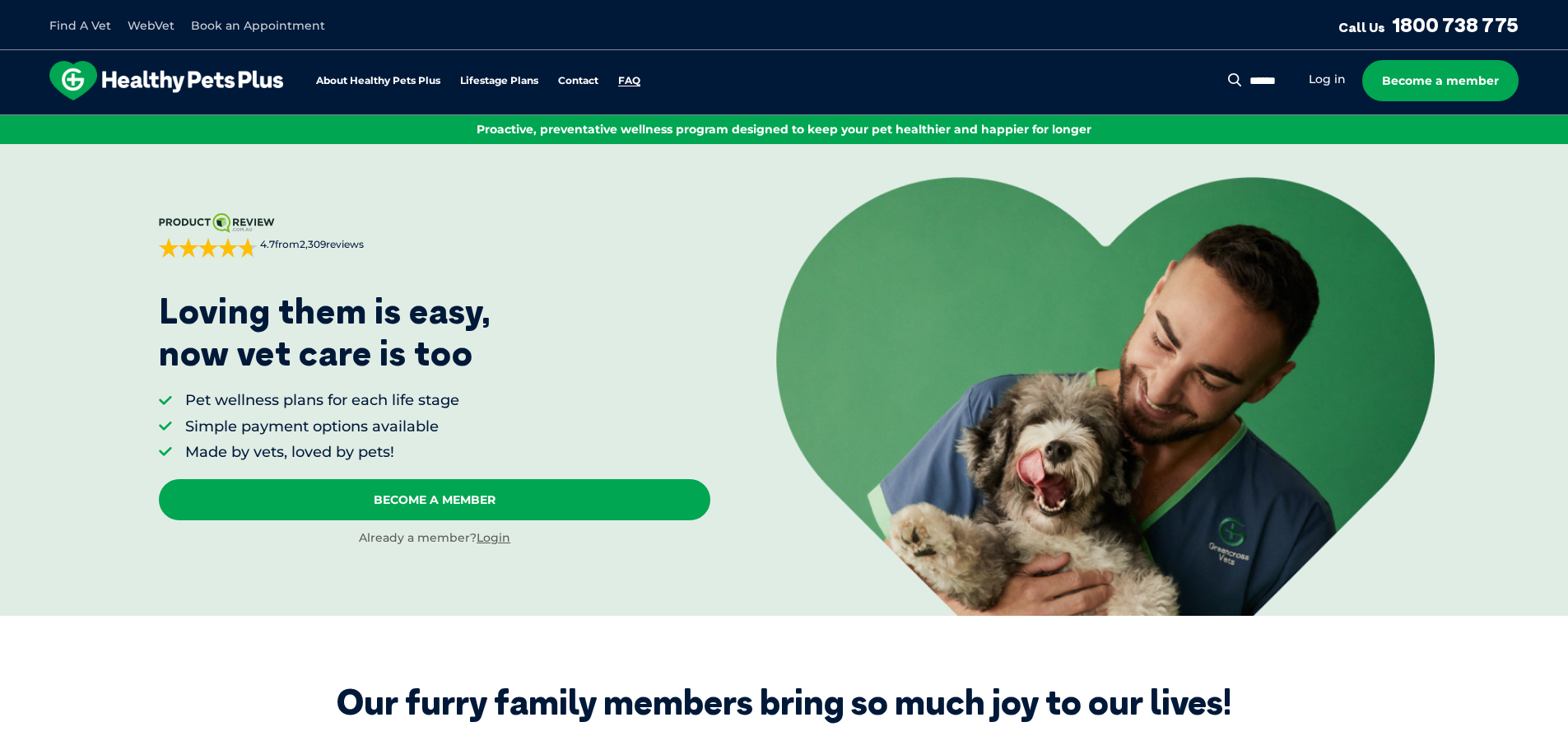
click at [628, 78] on link "FAQ" at bounding box center [629, 81] width 22 height 11
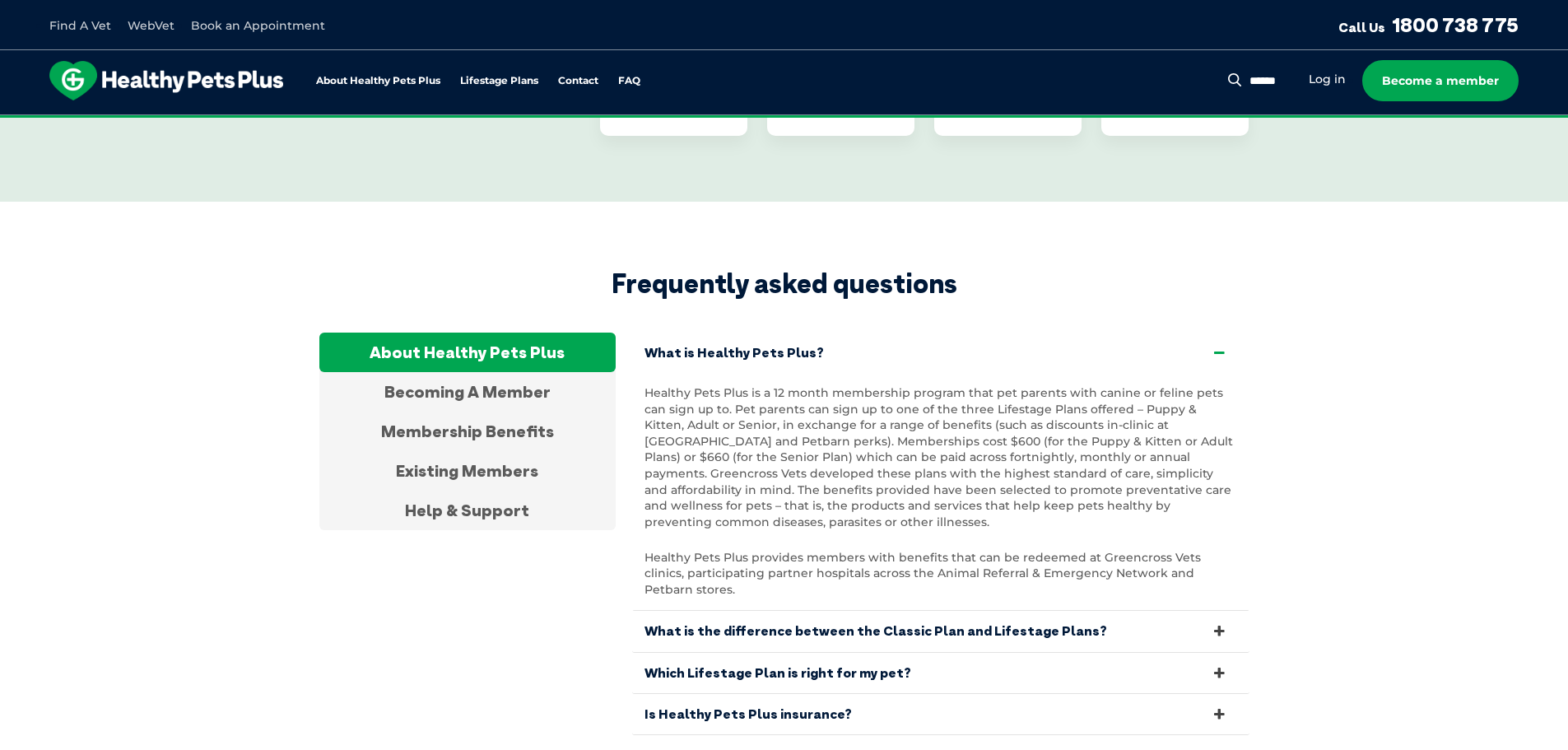
scroll to position [3104, 0]
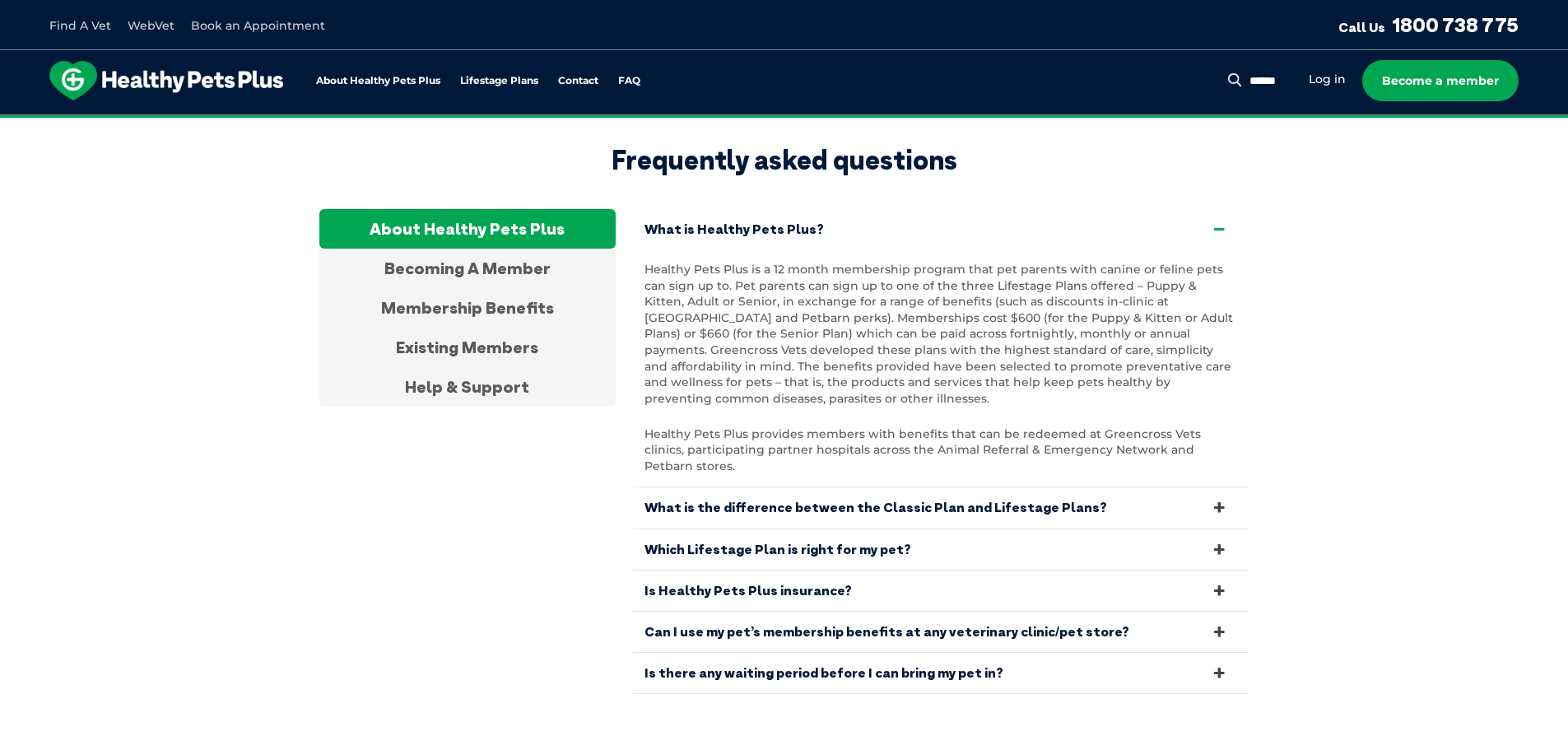
click at [779, 488] on link "What is the difference between the Classic Plan and Lifestage Plans?" at bounding box center [940, 507] width 618 height 41
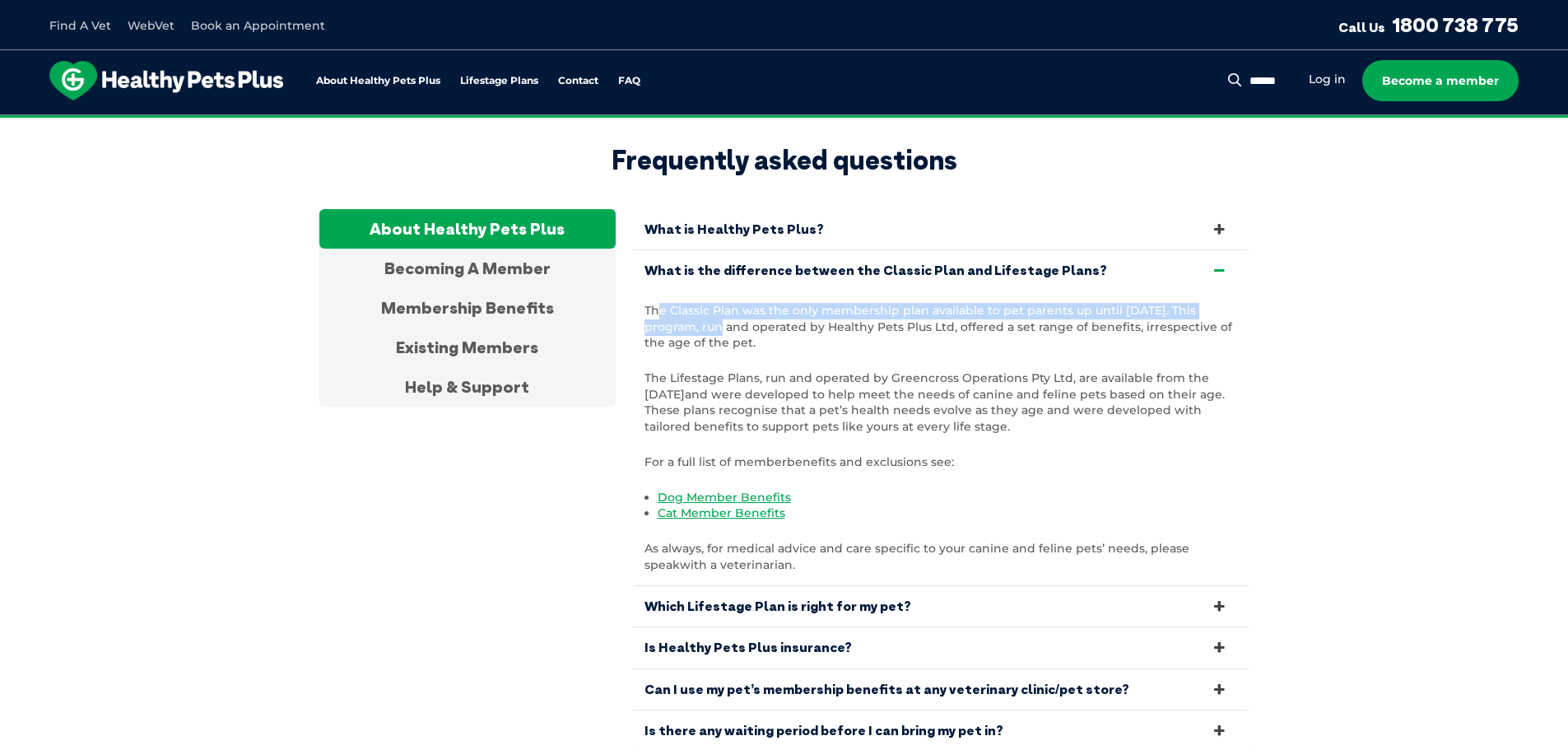
scroll to position [3076, 0]
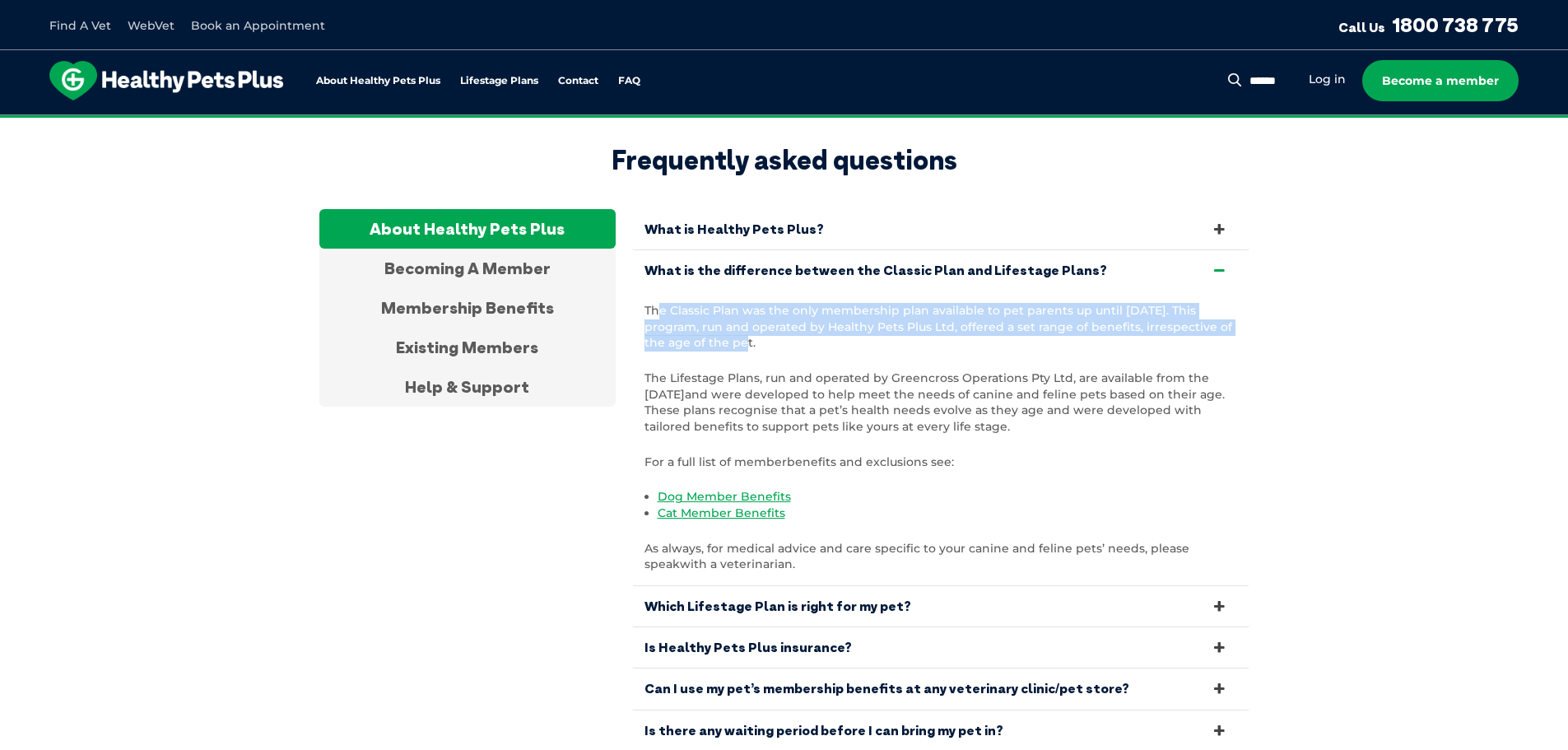
drag, startPoint x: 655, startPoint y: 301, endPoint x: 759, endPoint y: 326, distance: 107.0
click at [759, 326] on p "The Classic Plan was the only membership plan available to pet parents up until…" at bounding box center [940, 327] width 593 height 48
click at [759, 326] on span ". This program, run and operated by Healthy Pets Plus Ltd, offered a set range …" at bounding box center [938, 326] width 588 height 47
drag, startPoint x: 777, startPoint y: 326, endPoint x: 636, endPoint y: 287, distance: 146.3
click at [636, 291] on div "The Classic Plan was the only membership plan available to pet parents up until…" at bounding box center [940, 438] width 618 height 295
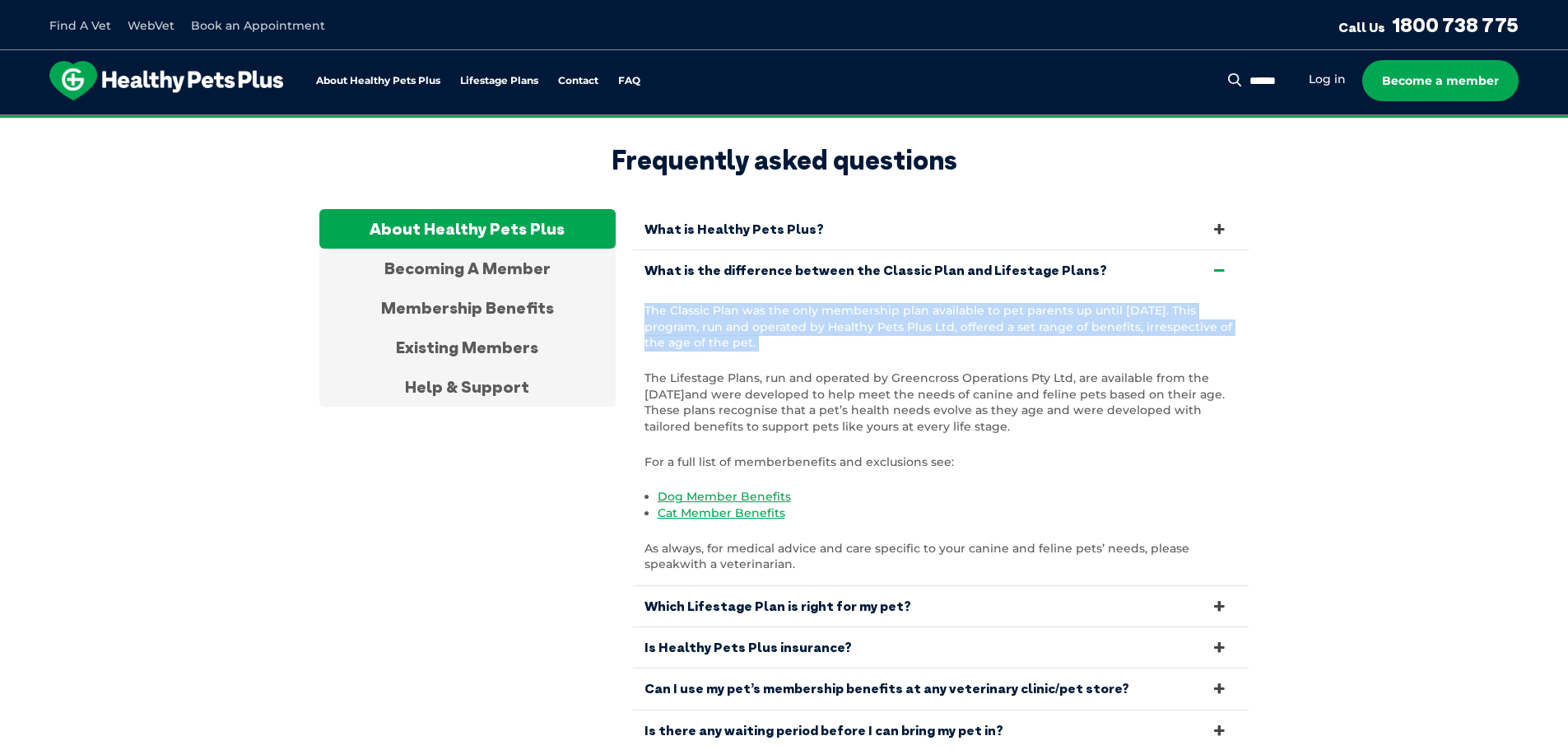
click at [636, 291] on div "The Classic Plan was the only membership plan available to pet parents up until…" at bounding box center [940, 438] width 618 height 295
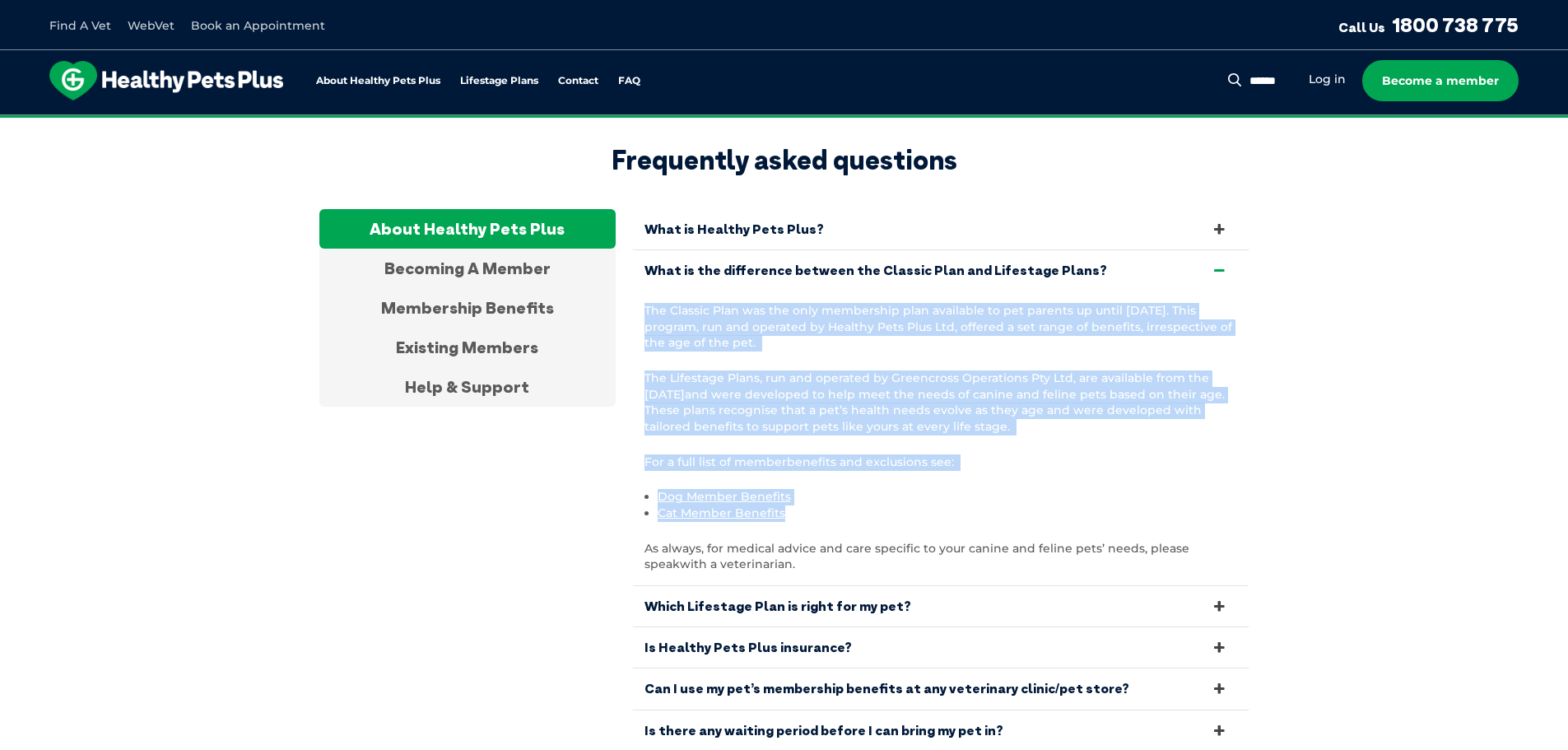
drag, startPoint x: 636, startPoint y: 287, endPoint x: 926, endPoint y: 502, distance: 361.0
click at [926, 507] on div "The Classic Plan was the only membership plan available to pet parents up until…" at bounding box center [940, 438] width 618 height 295
click at [926, 506] on li "Cat Member Benefits" at bounding box center [947, 514] width 579 height 17
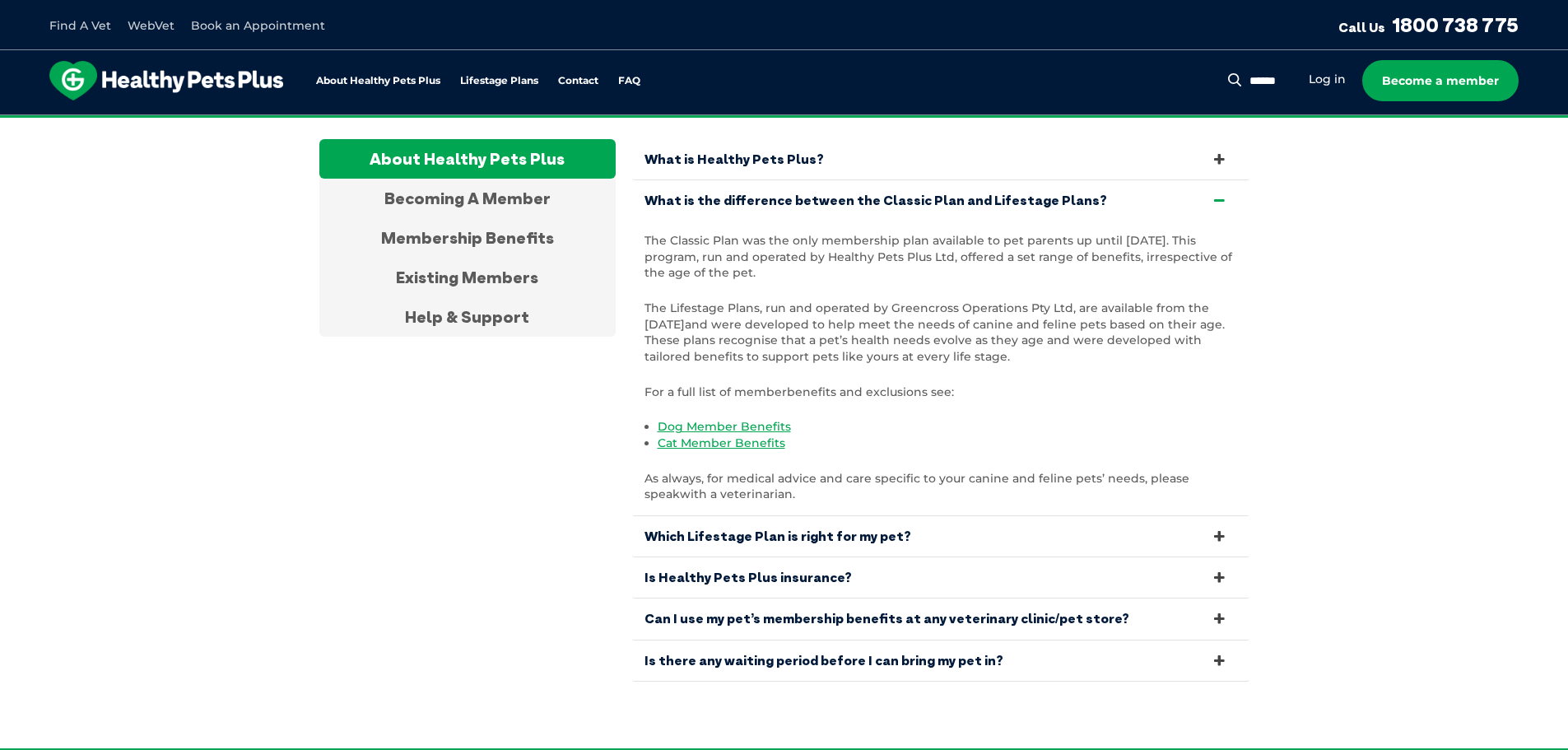
scroll to position [3242, 0]
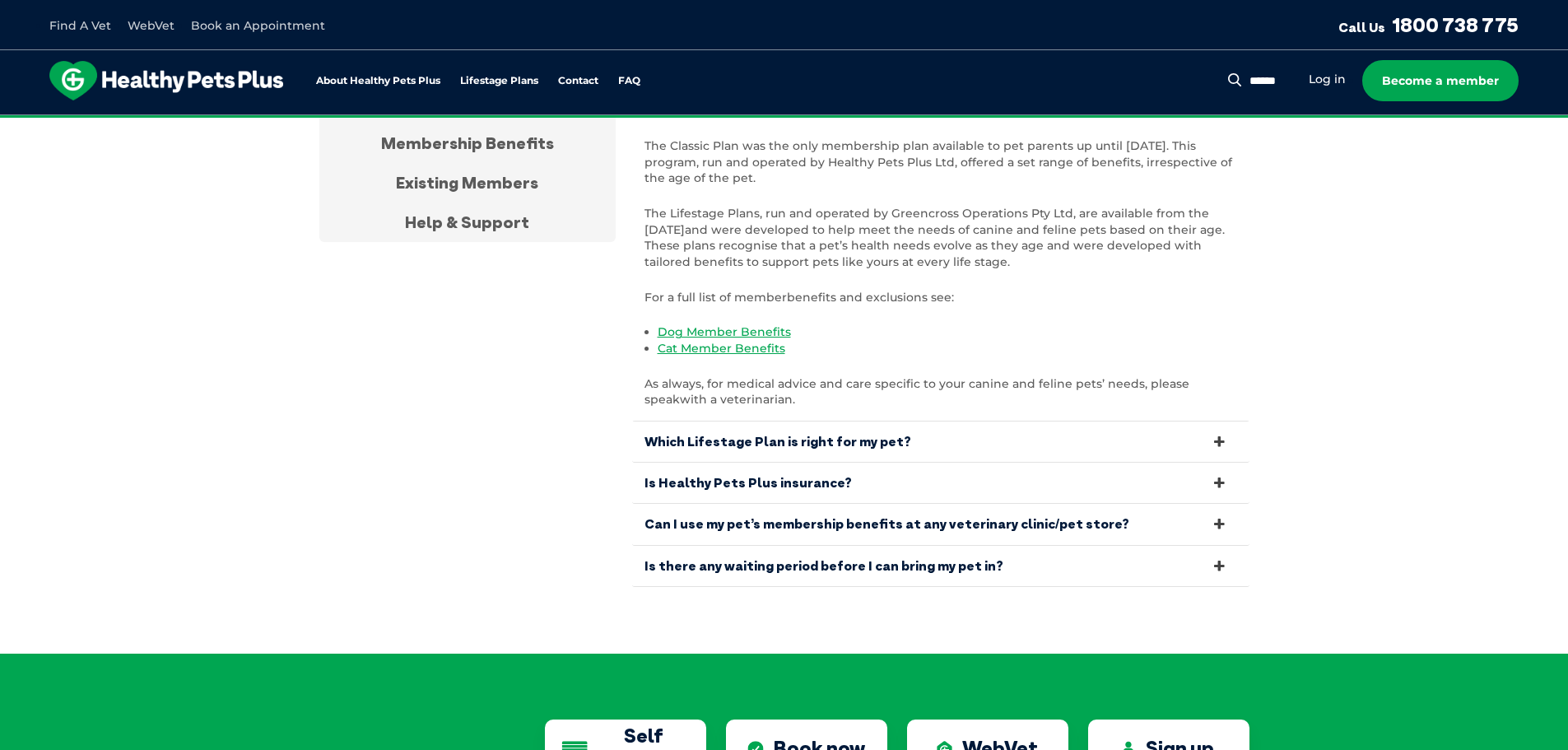
click at [835, 516] on link "Can I use my pet’s membership benefits at any veterinary clinic/pet store?" at bounding box center [940, 524] width 618 height 41
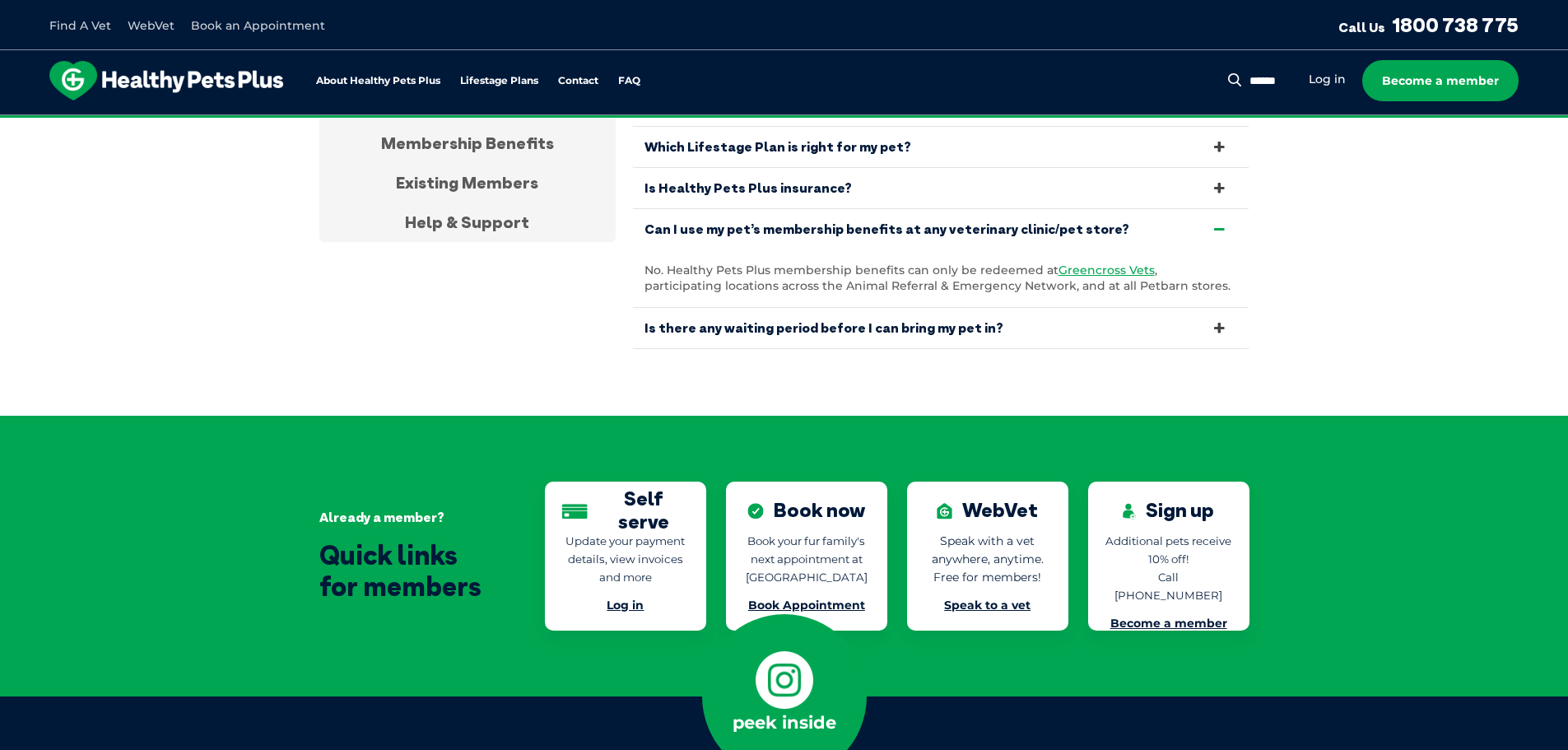
click at [696, 262] on span "No. Healthy Pets Plus membership benefits can only be redeemed at" at bounding box center [851, 270] width 414 height 15
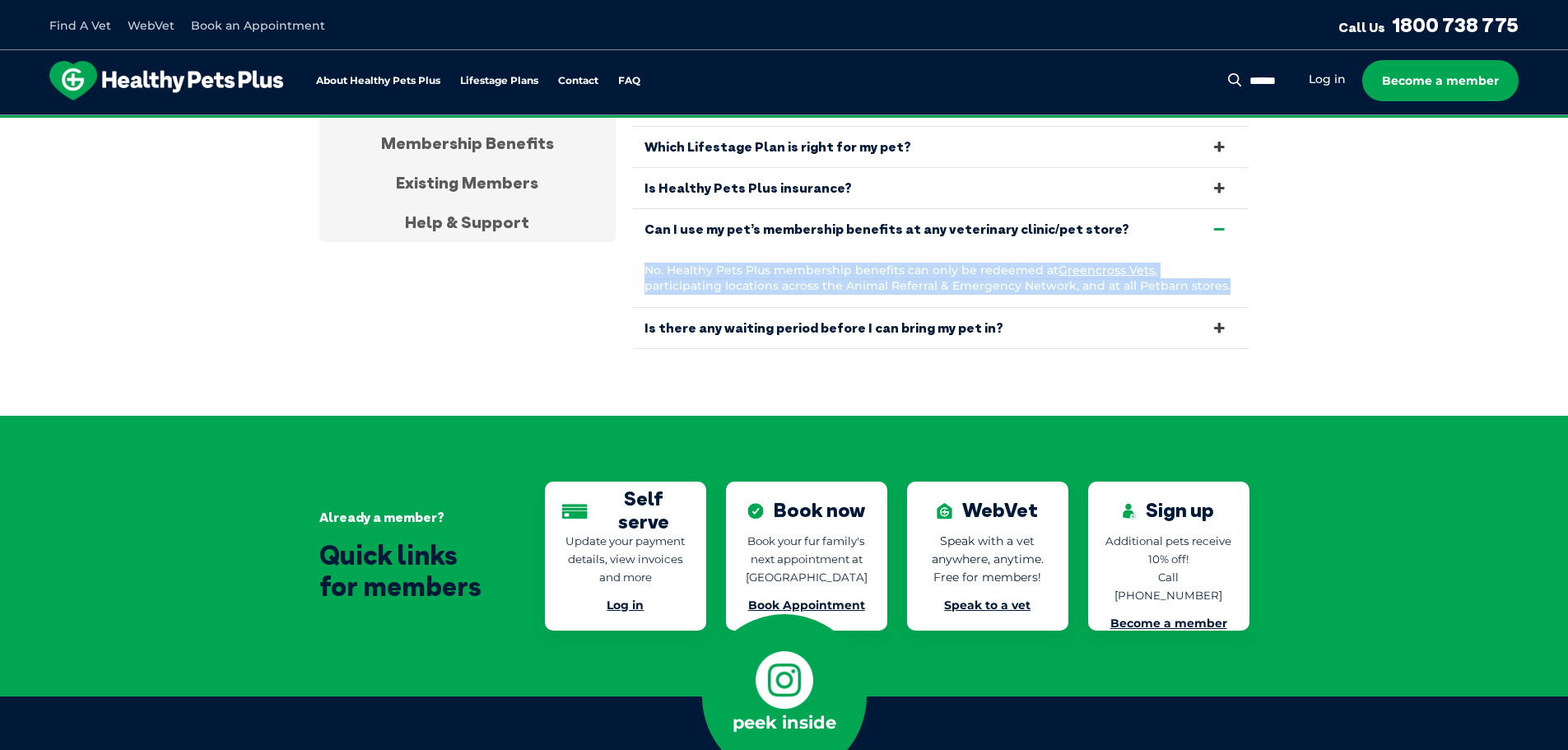
click at [696, 262] on span "No. Healthy Pets Plus membership benefits can only be redeemed at" at bounding box center [851, 270] width 414 height 15
click at [696, 250] on div "No. Healthy Pets Plus membership benefits can only be redeemed at Greencross Ve…" at bounding box center [940, 278] width 618 height 56
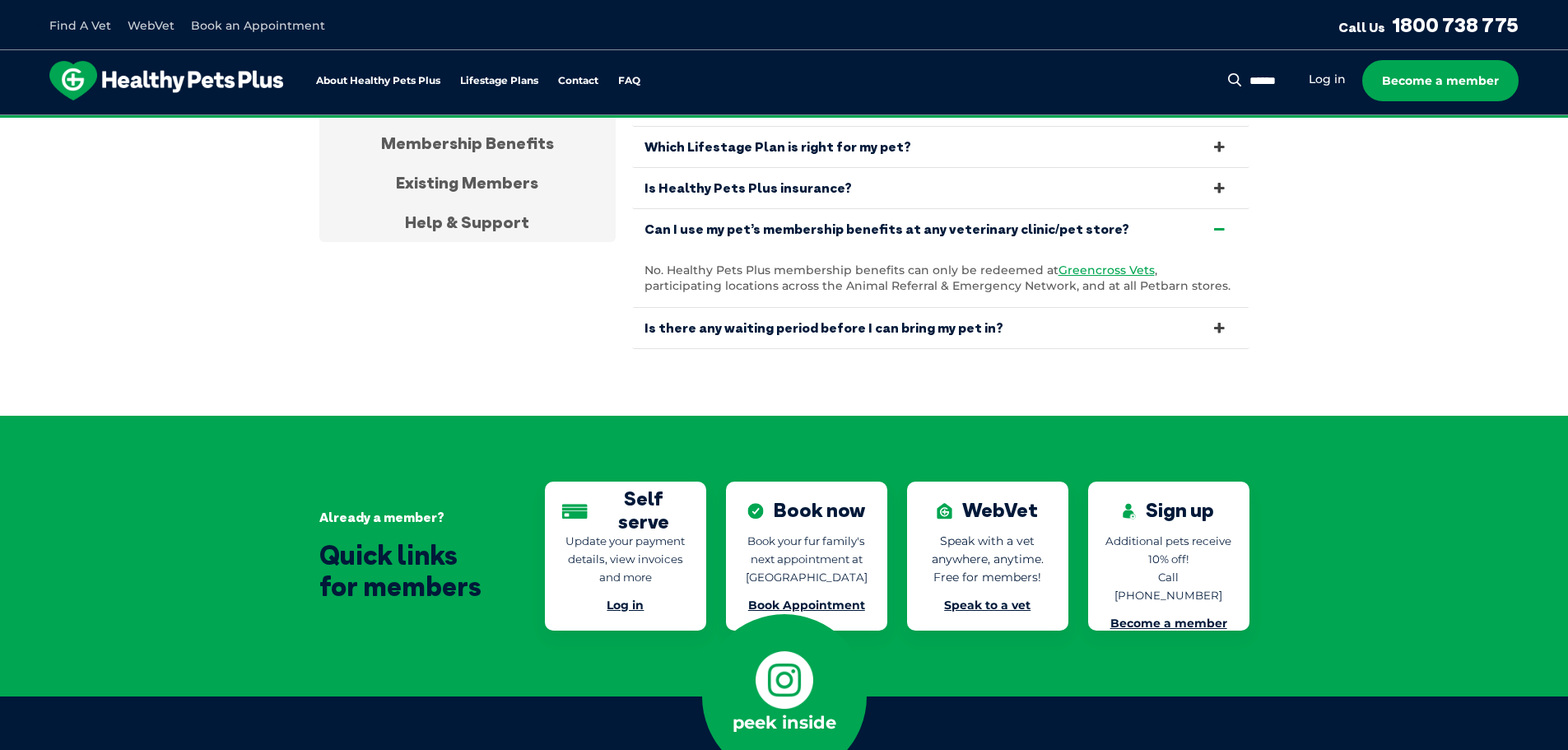
click at [700, 229] on link "Can I use my pet’s membership benefits at any veterinary clinic/pet store?" at bounding box center [940, 229] width 618 height 41
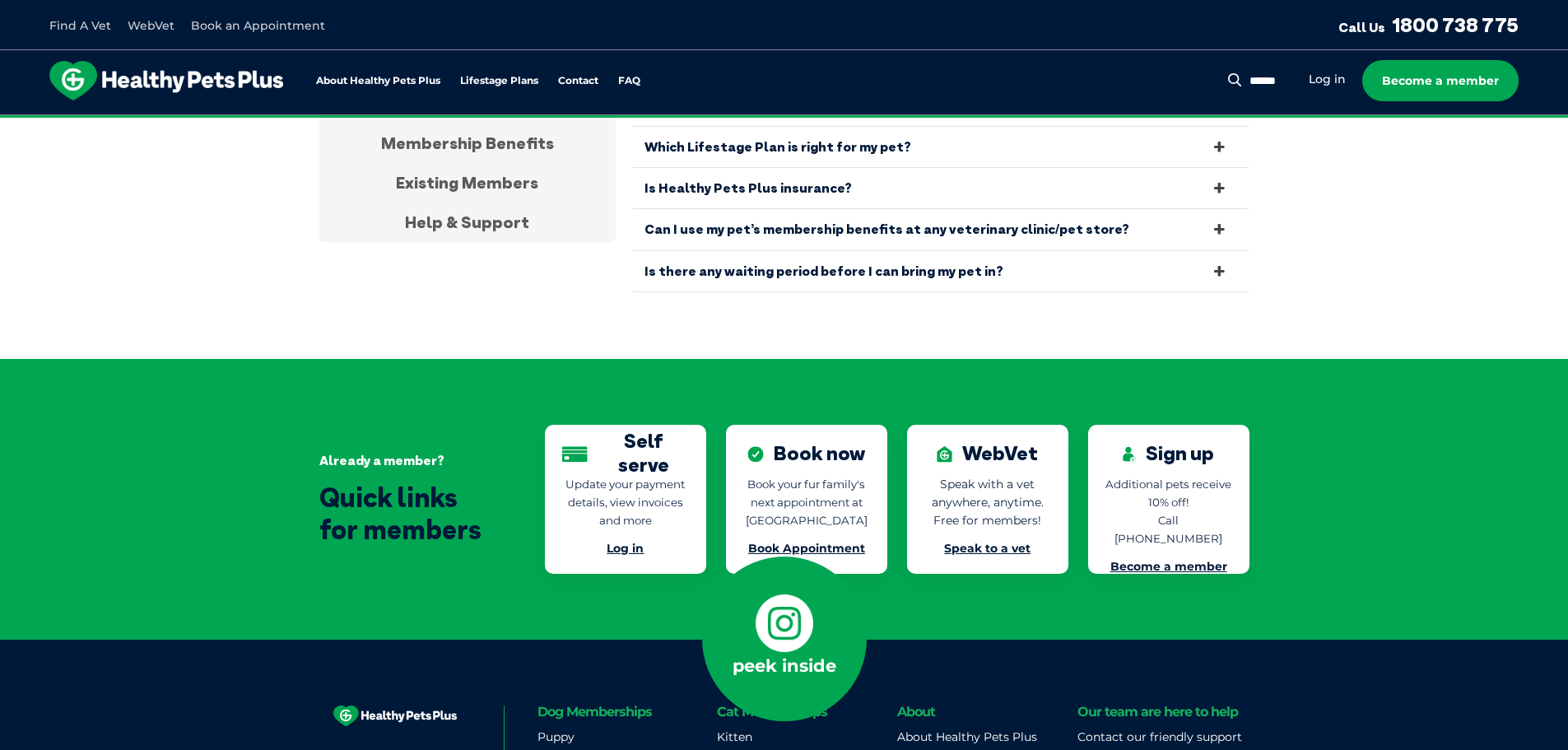
click at [725, 277] on link "Is there any waiting period before I can bring my pet in?" at bounding box center [940, 271] width 618 height 41
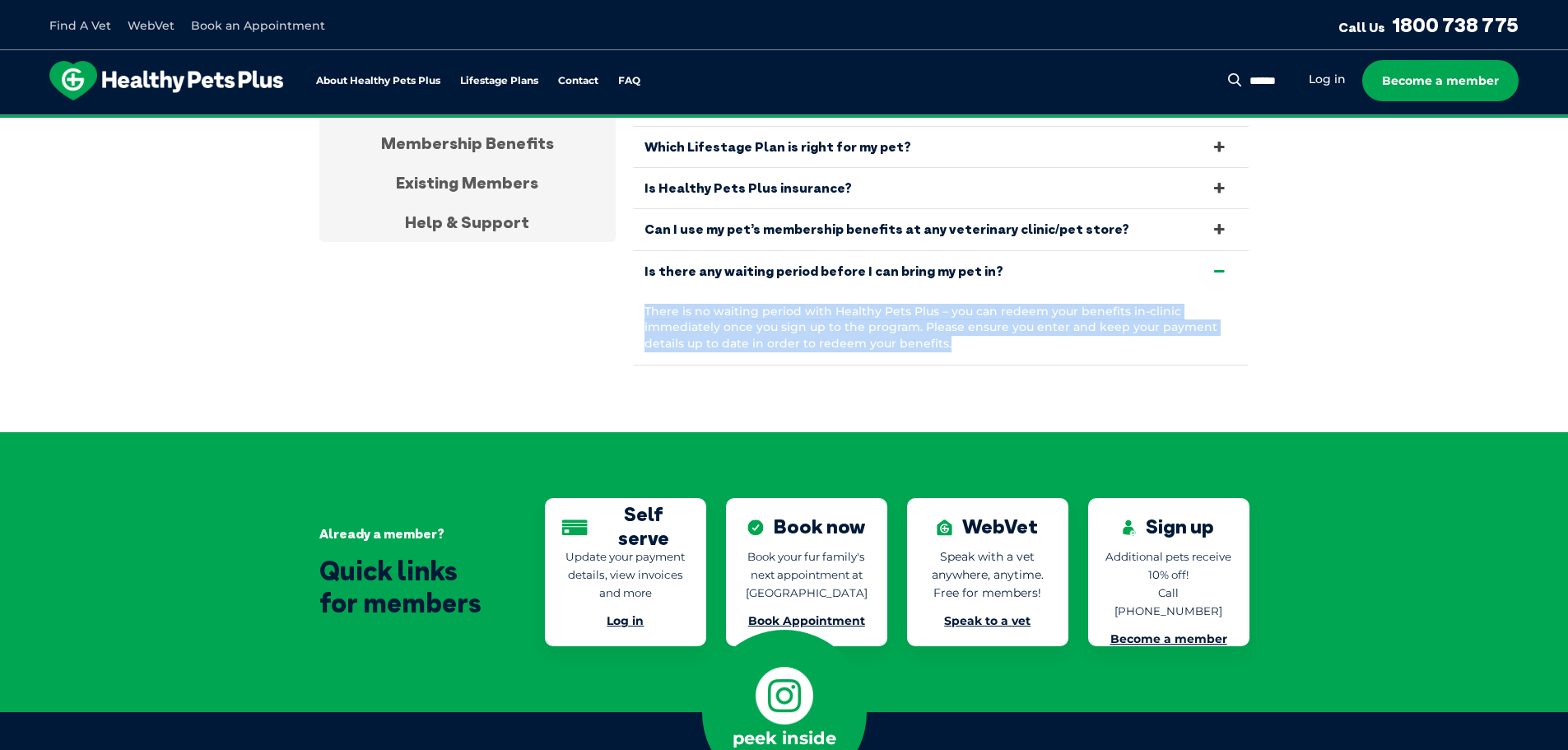
drag, startPoint x: 627, startPoint y: 291, endPoint x: 950, endPoint y: 350, distance: 328.3
click at [950, 350] on div "About Healthy Pets Plus Becoming A Member Membership Benefits Existing Members …" at bounding box center [784, 206] width 930 height 322
click at [951, 346] on div "There is no waiting period with Healthy Pets Plus – you can redeem your benefit…" at bounding box center [940, 328] width 618 height 73
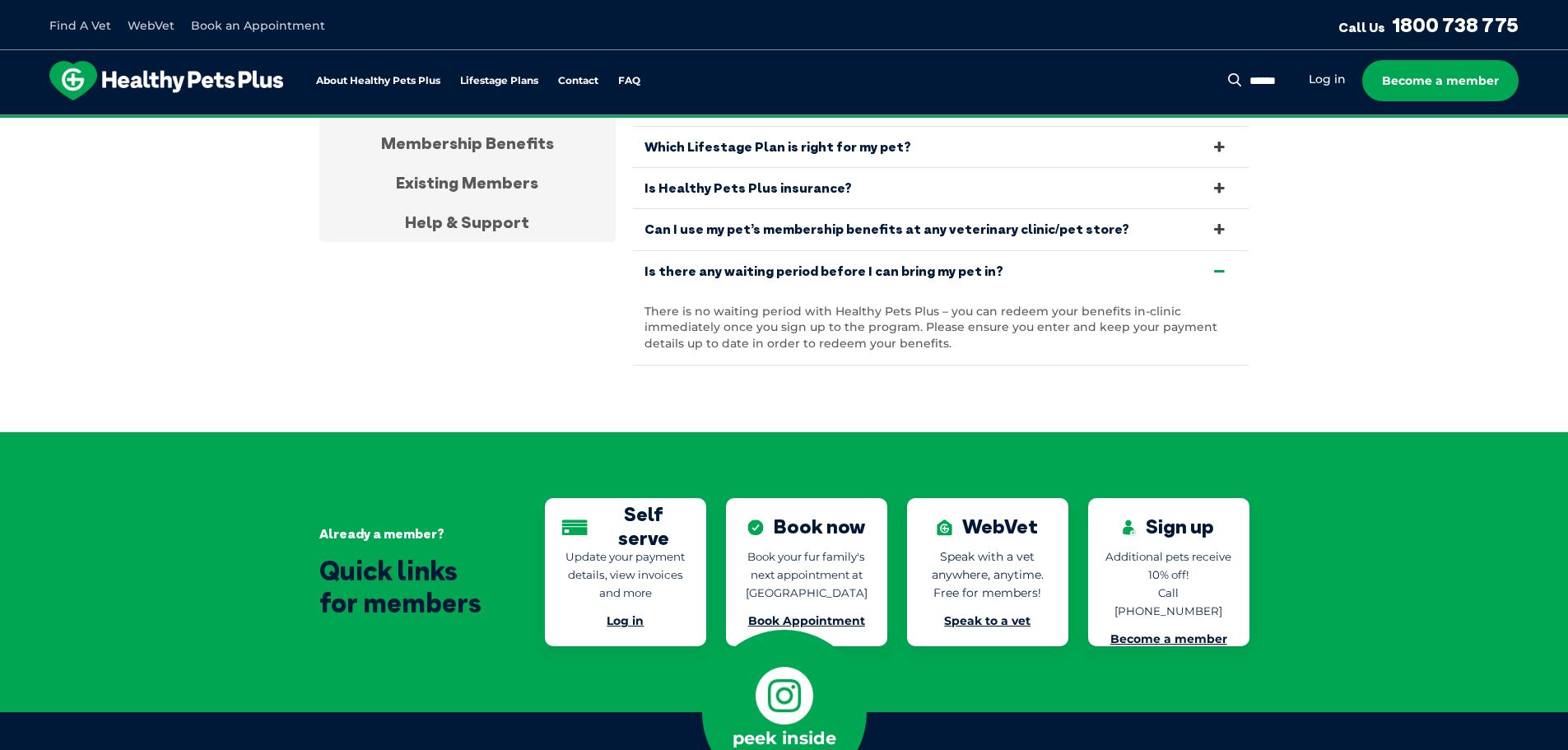
click at [916, 265] on link "Is there any waiting period before I can bring my pet in?" at bounding box center [940, 271] width 618 height 41
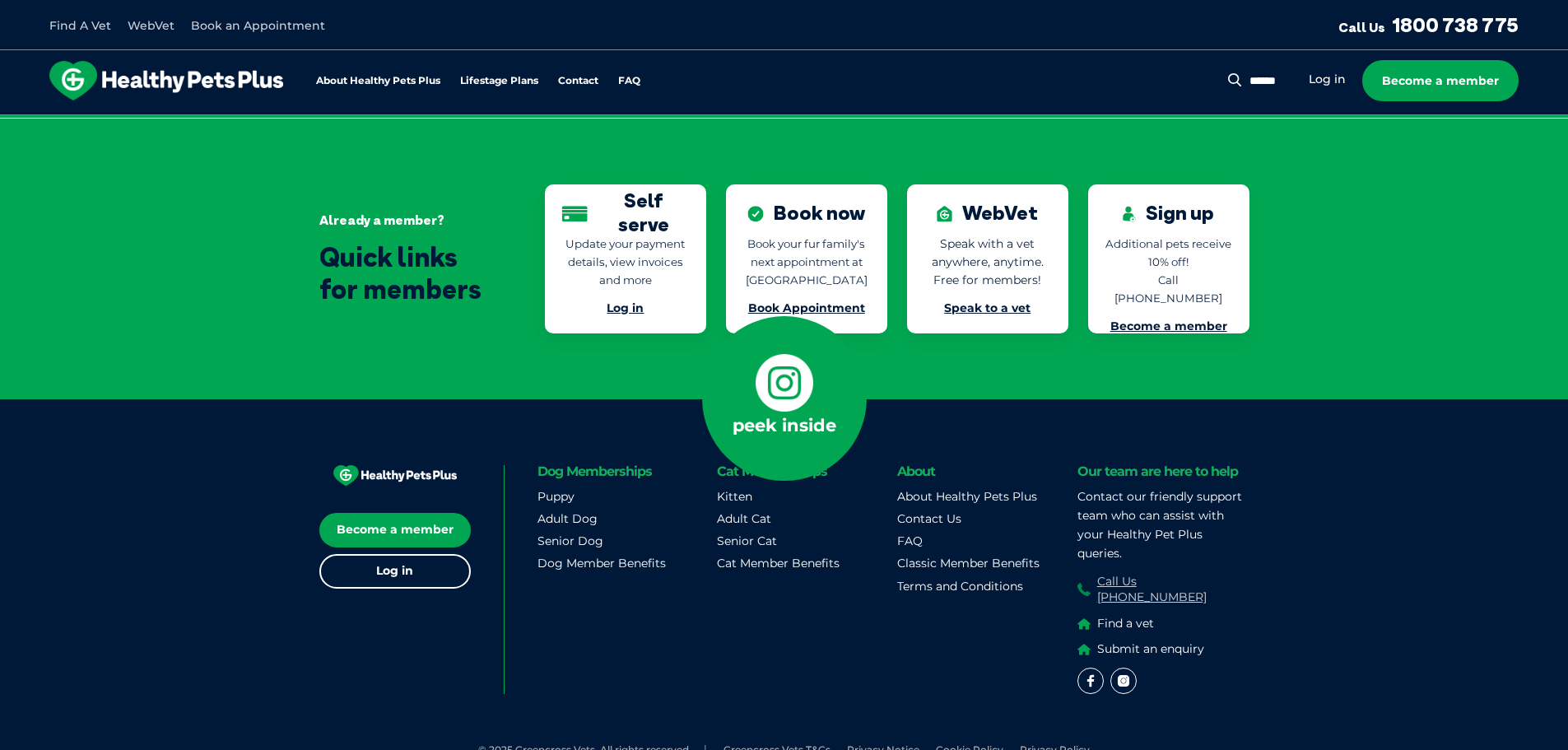
scroll to position [3488, 0]
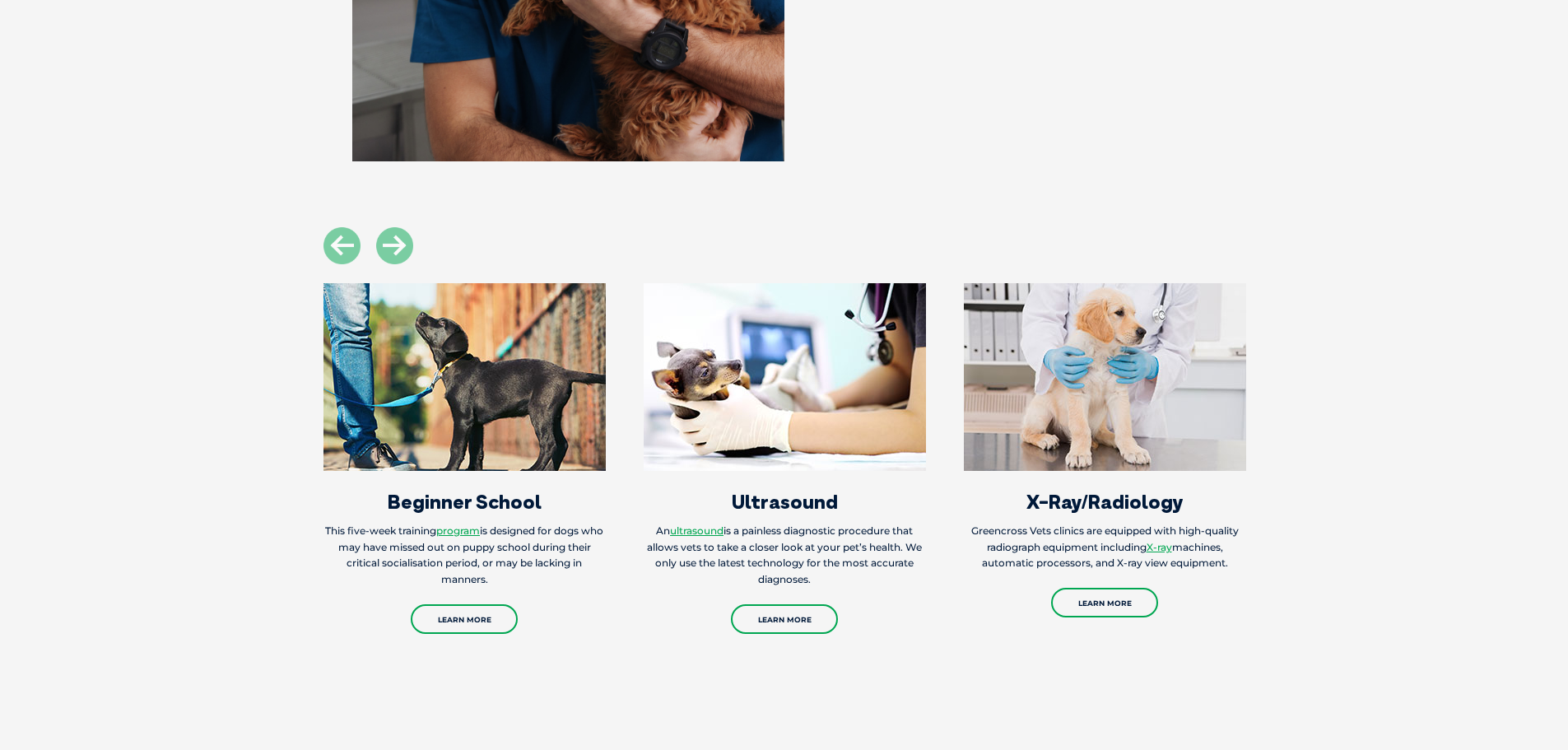
scroll to position [1977, 0]
